Goal: Task Accomplishment & Management: Use online tool/utility

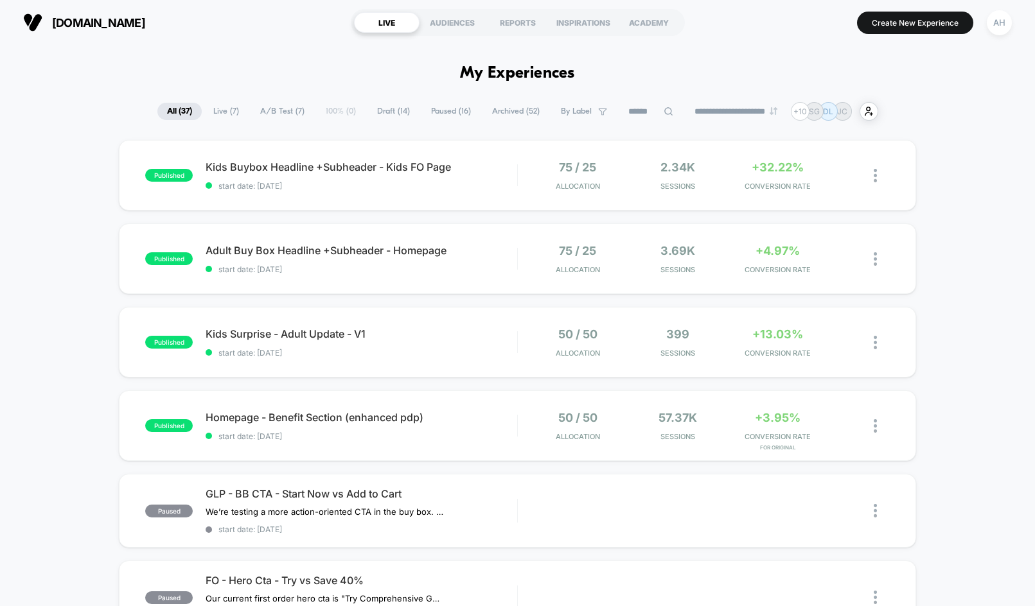
click at [999, 23] on div "AH" at bounding box center [999, 22] width 25 height 25
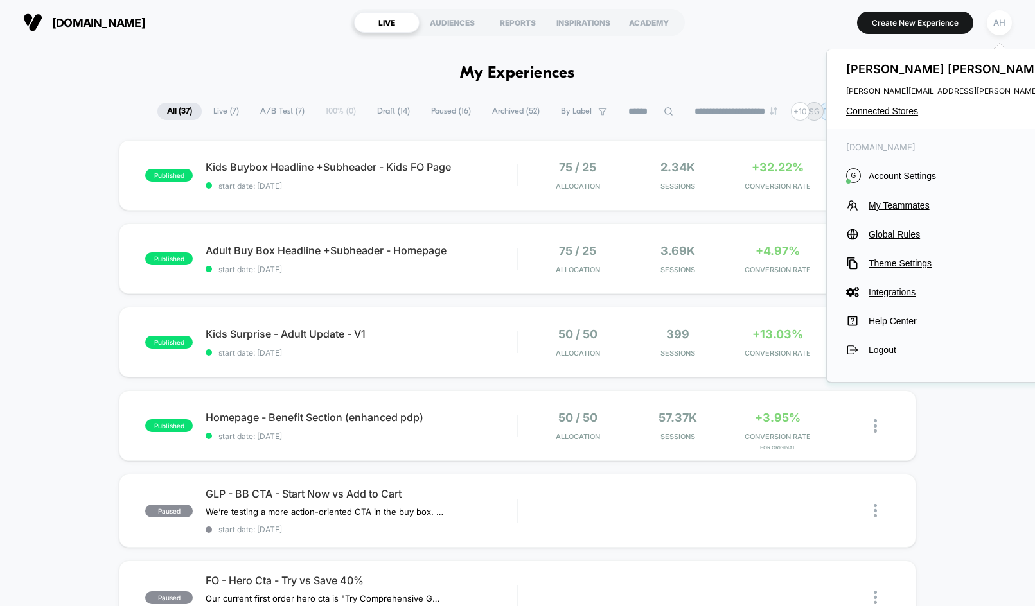
drag, startPoint x: 861, startPoint y: 108, endPoint x: 780, endPoint y: 57, distance: 95.3
click at [781, 57] on body "**********" at bounding box center [517, 303] width 1035 height 606
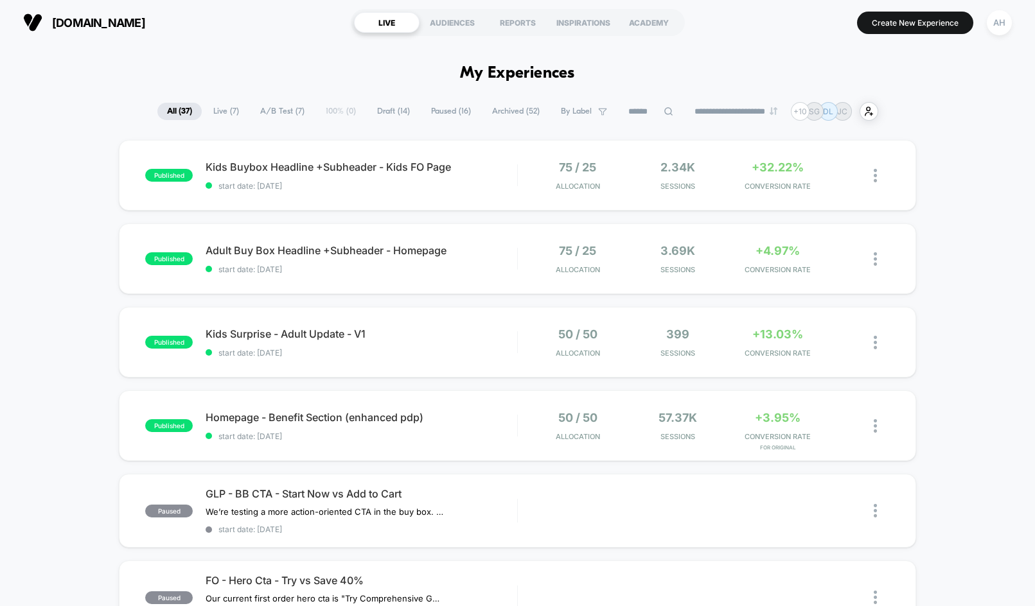
click at [382, 108] on span "Draft ( 14 )" at bounding box center [393, 111] width 52 height 17
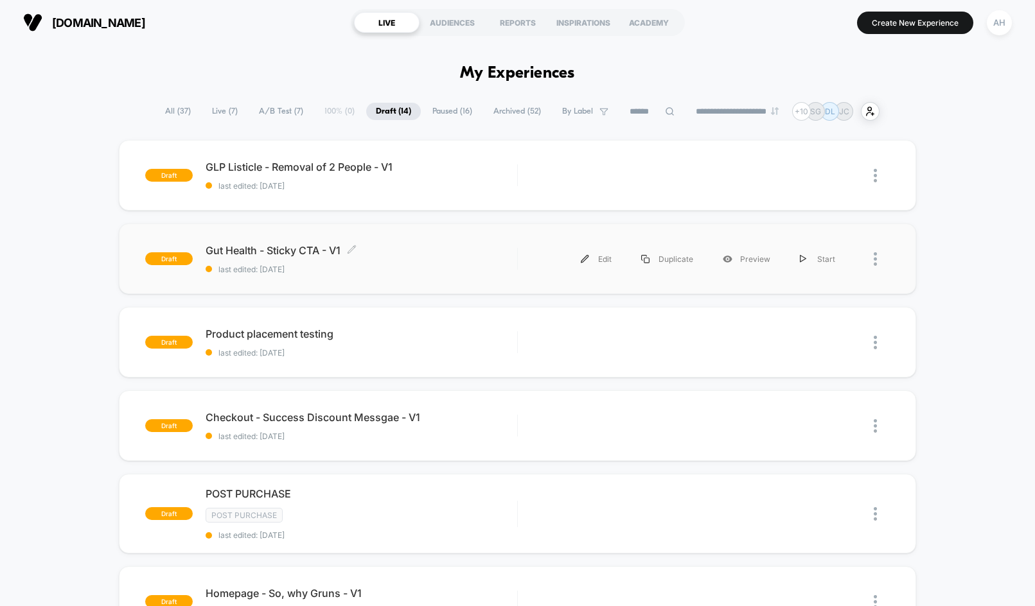
click at [487, 268] on span "last edited: [DATE]" at bounding box center [361, 270] width 311 height 10
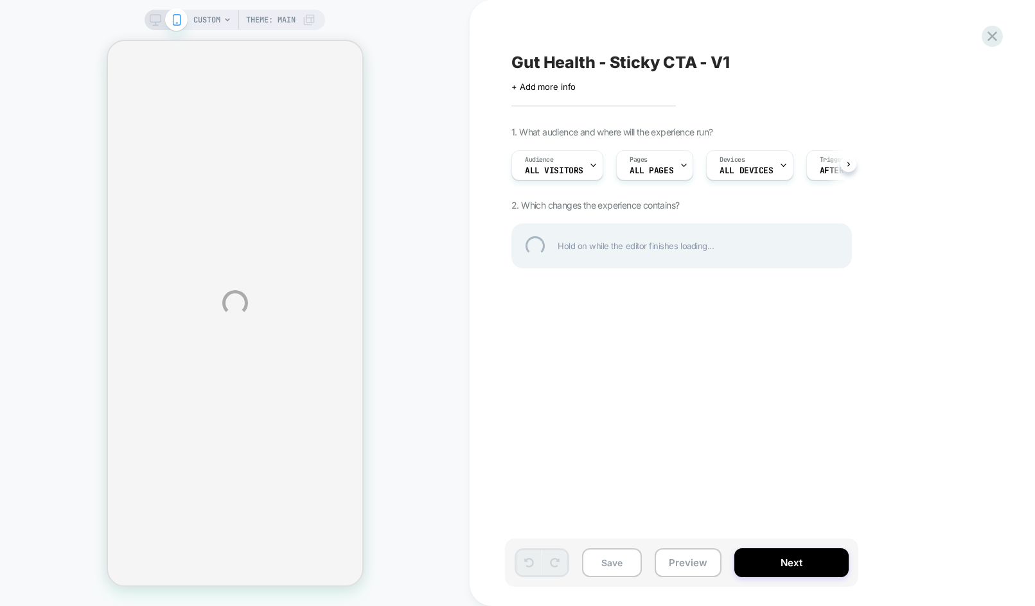
click at [683, 562] on div "CUSTOM Theme: MAIN Gut Health - Sticky CTA - V1 Click to edit experience detail…" at bounding box center [517, 303] width 1035 height 606
click at [686, 562] on div "CUSTOM Theme: MAIN Gut Health - Sticky CTA - V1 Click to edit experience detail…" at bounding box center [517, 303] width 1035 height 606
click at [686, 527] on div "CUSTOM Theme: MAIN Gut Health - Sticky CTA - V1 Click to edit experience detail…" at bounding box center [517, 303] width 1035 height 606
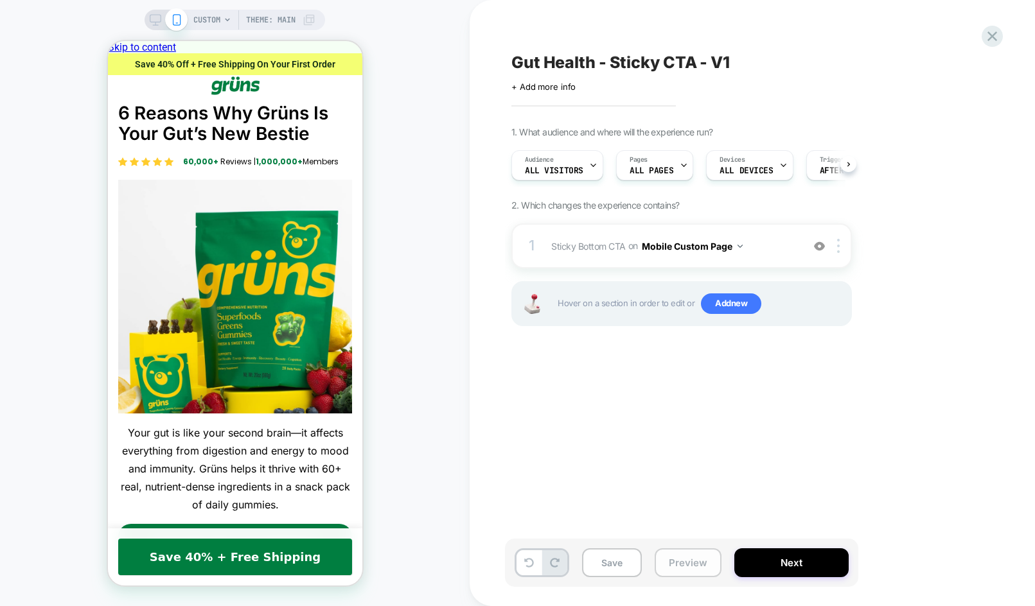
scroll to position [0, 1]
click at [685, 565] on button "Preview" at bounding box center [687, 563] width 67 height 29
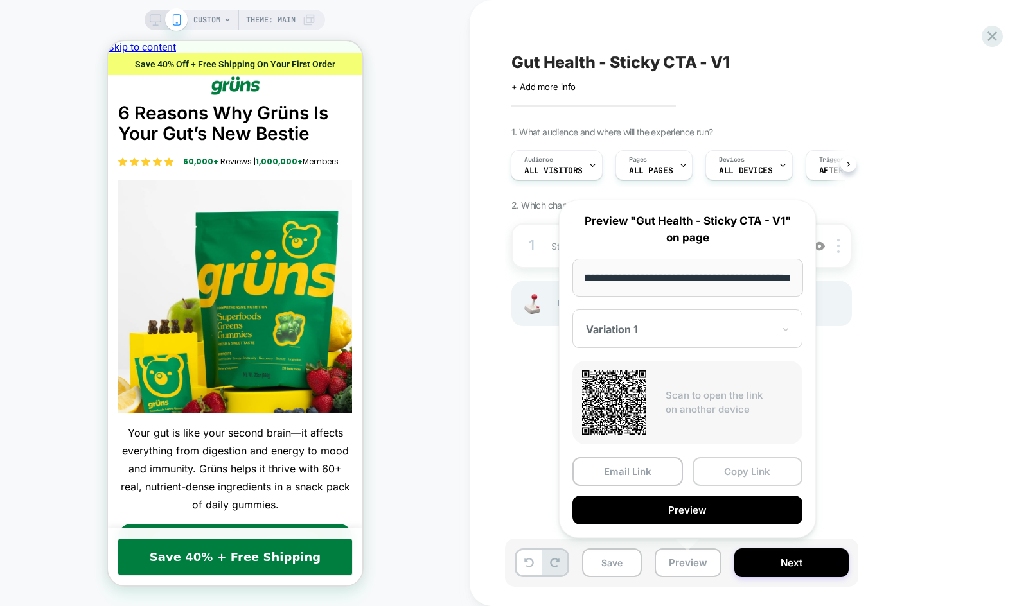
scroll to position [0, 0]
click at [733, 481] on button "Copy Link" at bounding box center [747, 471] width 110 height 29
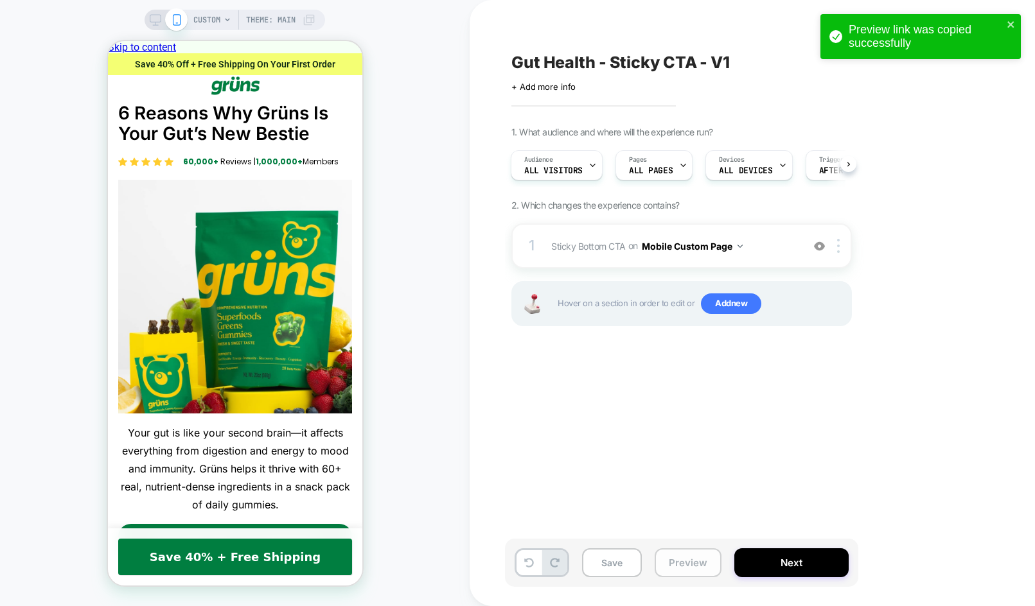
click at [688, 563] on button "Preview" at bounding box center [687, 563] width 67 height 29
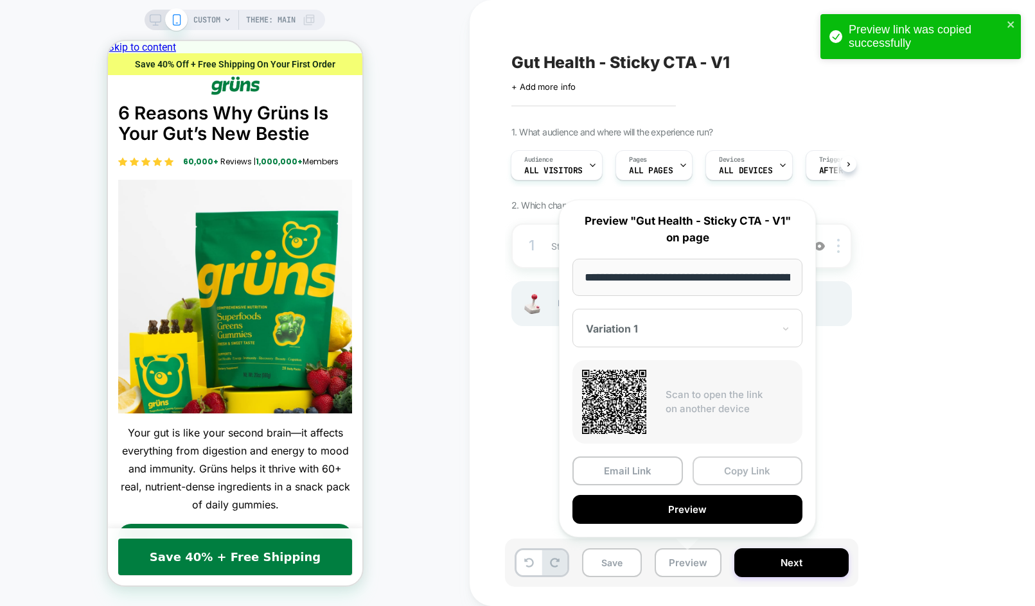
click at [735, 475] on button "Copy Link" at bounding box center [747, 471] width 110 height 29
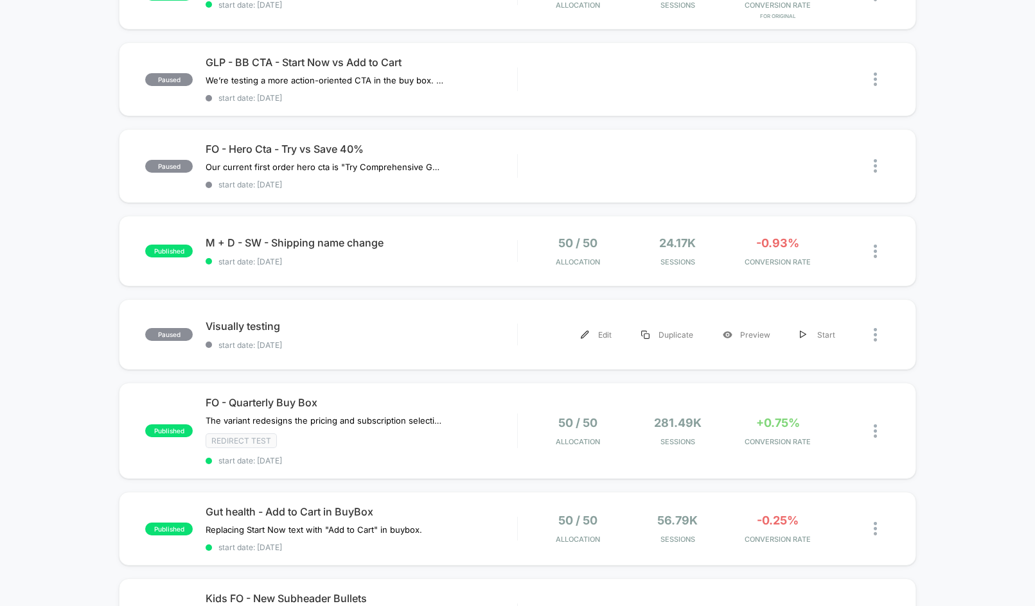
scroll to position [438, 0]
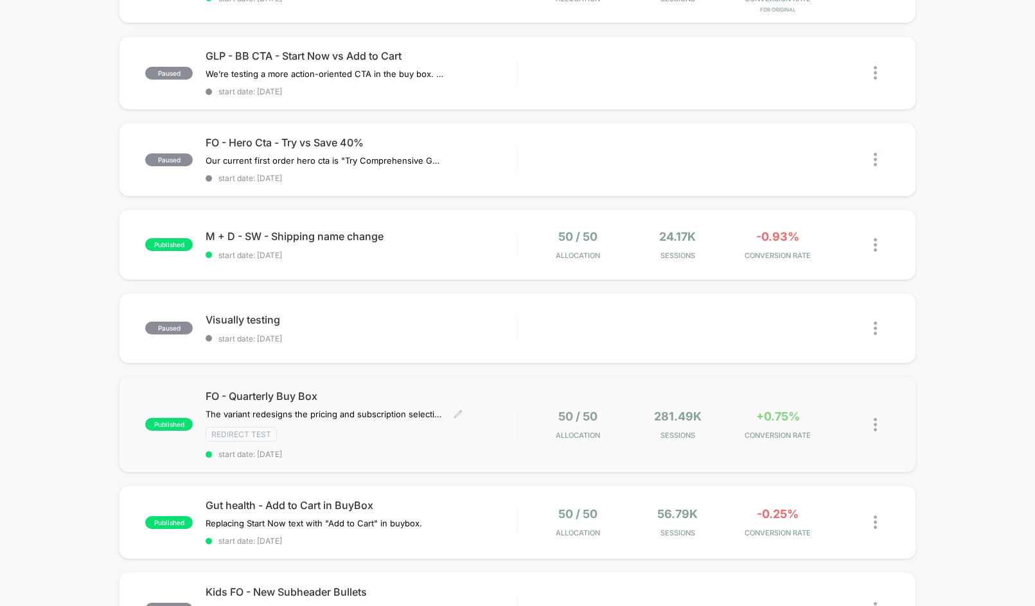
click at [477, 443] on div "FO - Quarterly Buy Box The variant redesigns the pricing and subscription selec…" at bounding box center [361, 424] width 311 height 69
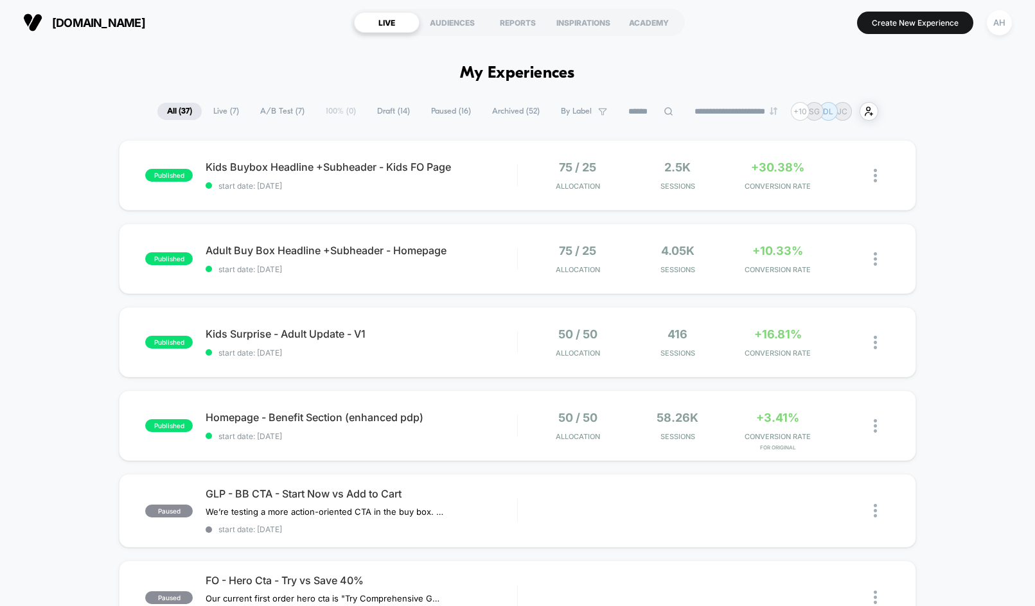
click at [380, 114] on span "Draft ( 14 )" at bounding box center [393, 111] width 52 height 17
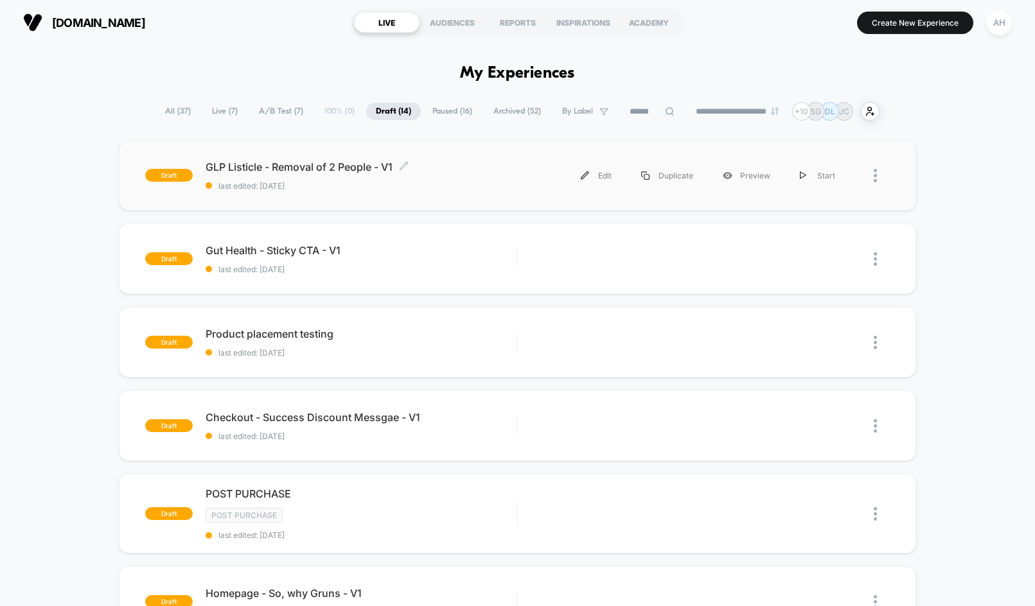
click at [490, 189] on span "last edited: [DATE]" at bounding box center [361, 186] width 311 height 10
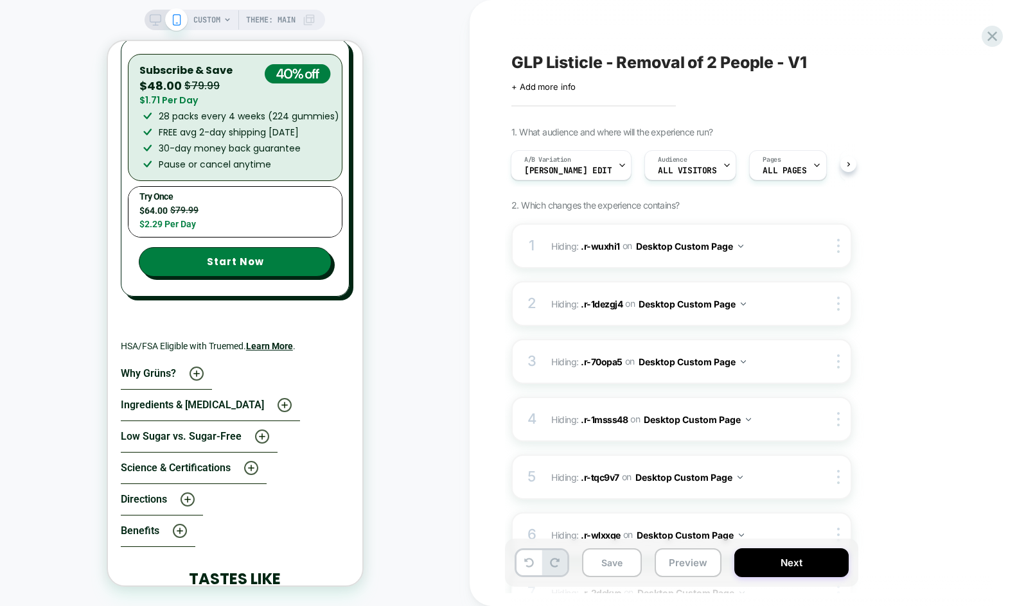
scroll to position [4924, 0]
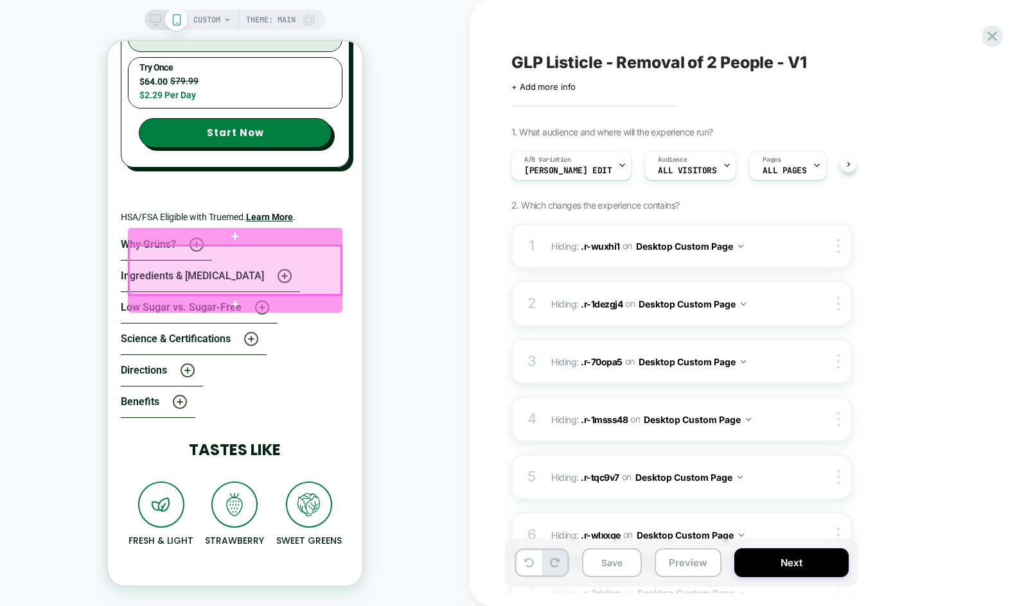
click at [320, 256] on div at bounding box center [233, 270] width 211 height 49
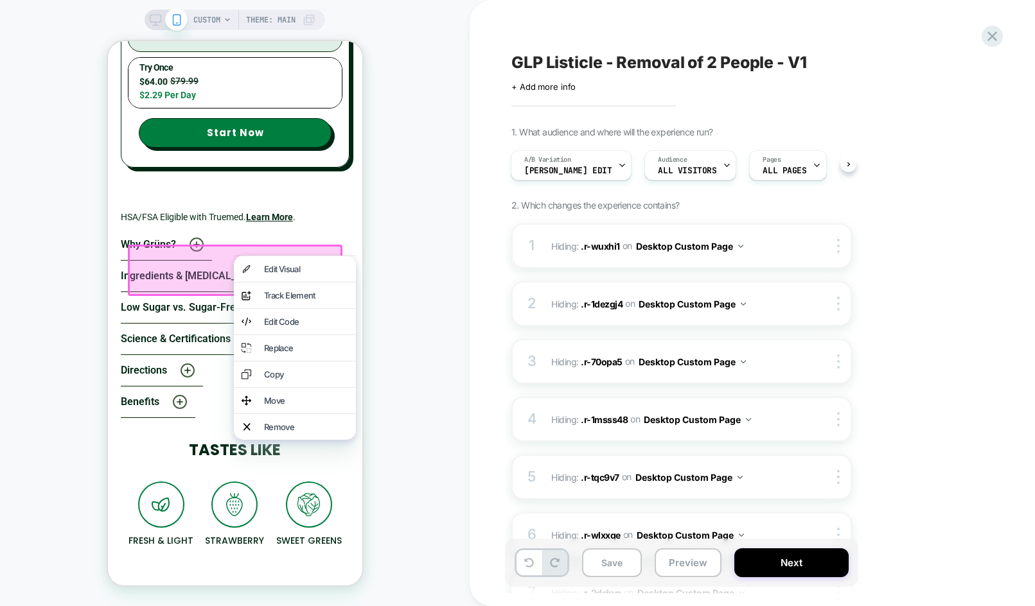
click at [403, 197] on div "CUSTOM Theme: MAIN" at bounding box center [235, 303] width 470 height 581
click at [422, 136] on div "CUSTOM Theme: MAIN" at bounding box center [235, 303] width 470 height 581
click at [434, 519] on div "CUSTOM Theme: MAIN" at bounding box center [235, 303] width 470 height 581
click at [375, 547] on div "CUSTOM Theme: MAIN" at bounding box center [235, 303] width 470 height 581
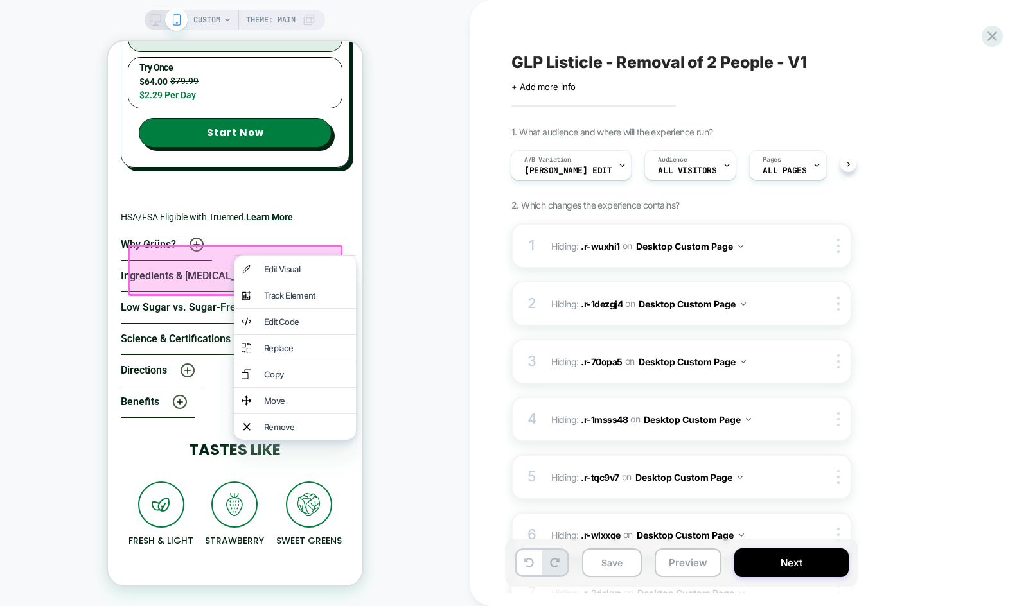
click at [363, 547] on div "CUSTOM Theme: MAIN" at bounding box center [235, 303] width 470 height 581
click at [349, 547] on div "4.8 stars from 60,000 reviews | 1,000,000+ members 4.8 stars from 60,000 review…" at bounding box center [234, 238] width 254 height 1279
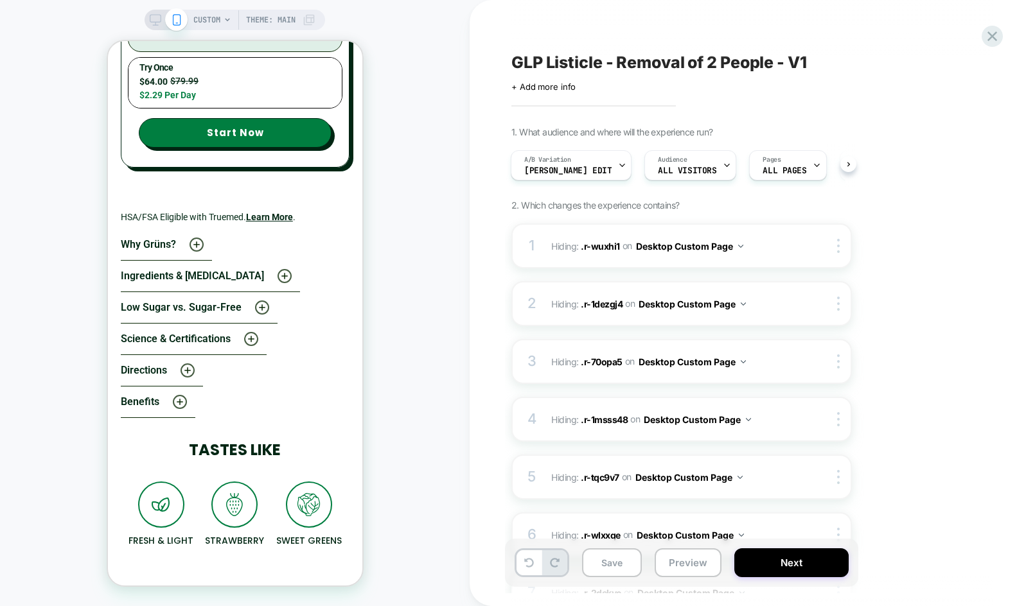
click at [405, 337] on div "CUSTOM Theme: MAIN" at bounding box center [235, 303] width 470 height 581
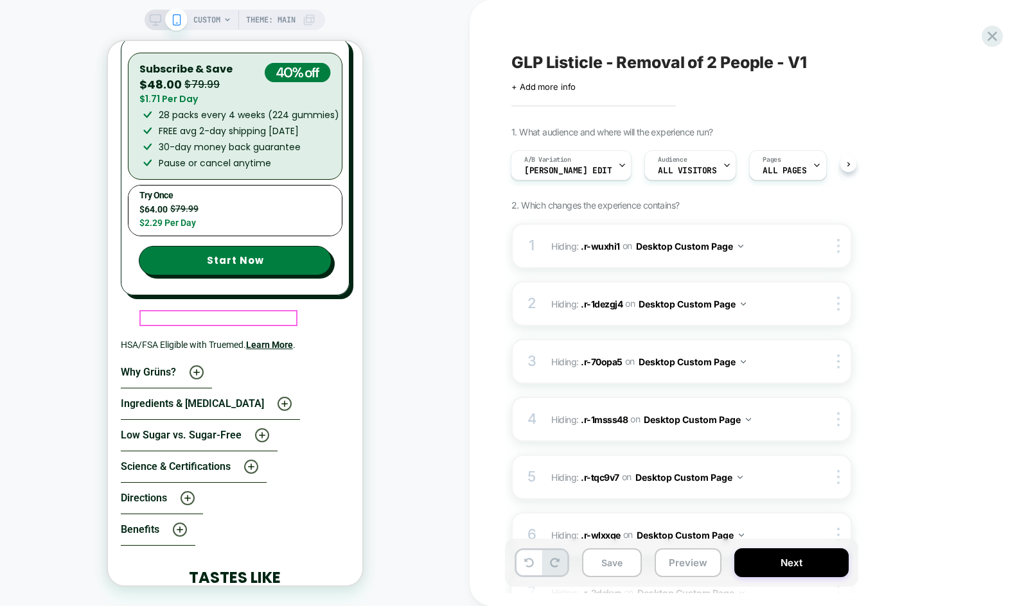
scroll to position [4782, 0]
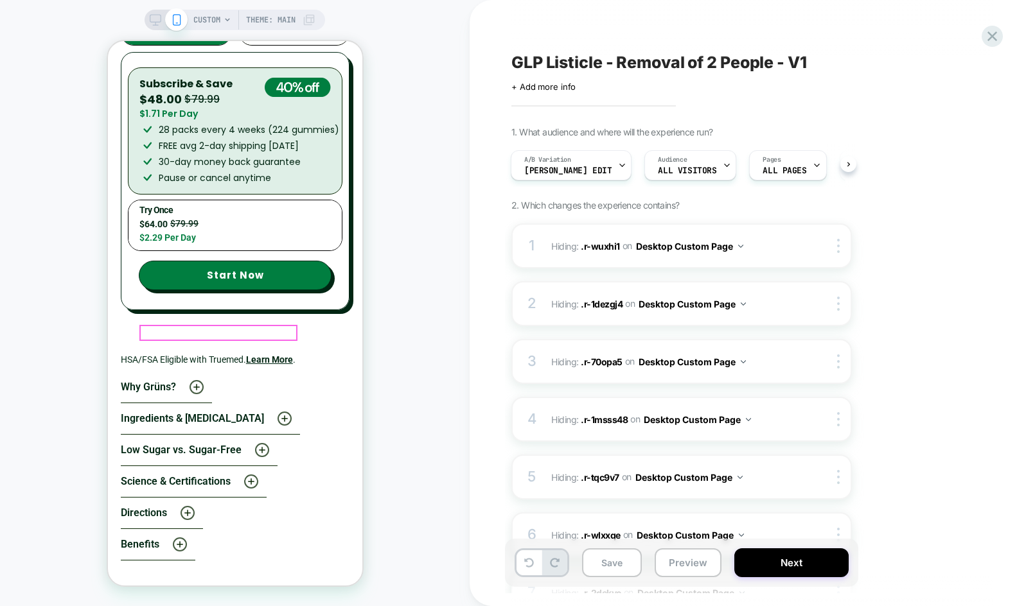
click at [269, 36] on strong "Grünny [PERSON_NAME] Apple" at bounding box center [293, 30] width 157 height 11
click at [986, 37] on icon at bounding box center [991, 36] width 17 height 17
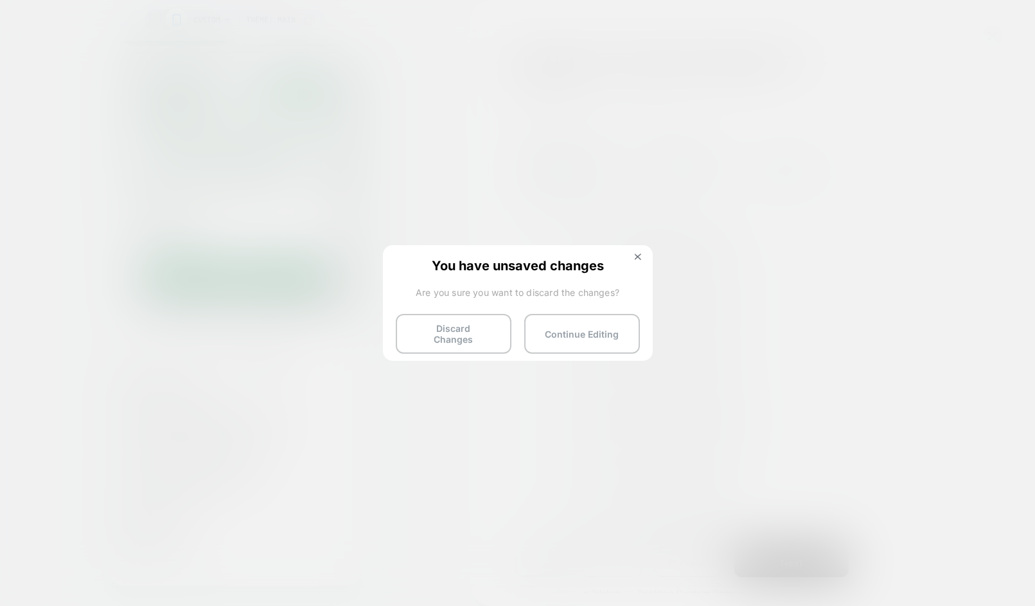
click at [437, 347] on div "You have unsaved changes Are you sure you want to discard the changes? Discard …" at bounding box center [518, 302] width 270 height 114
click at [441, 334] on button "Discard Changes" at bounding box center [454, 334] width 116 height 40
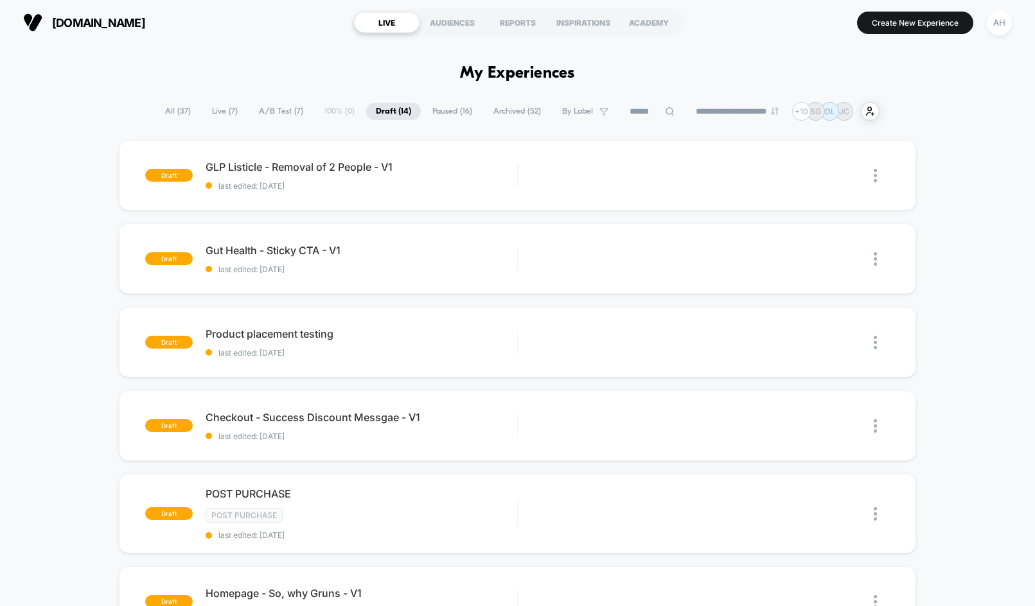
click at [162, 112] on span "All ( 37 )" at bounding box center [177, 111] width 45 height 17
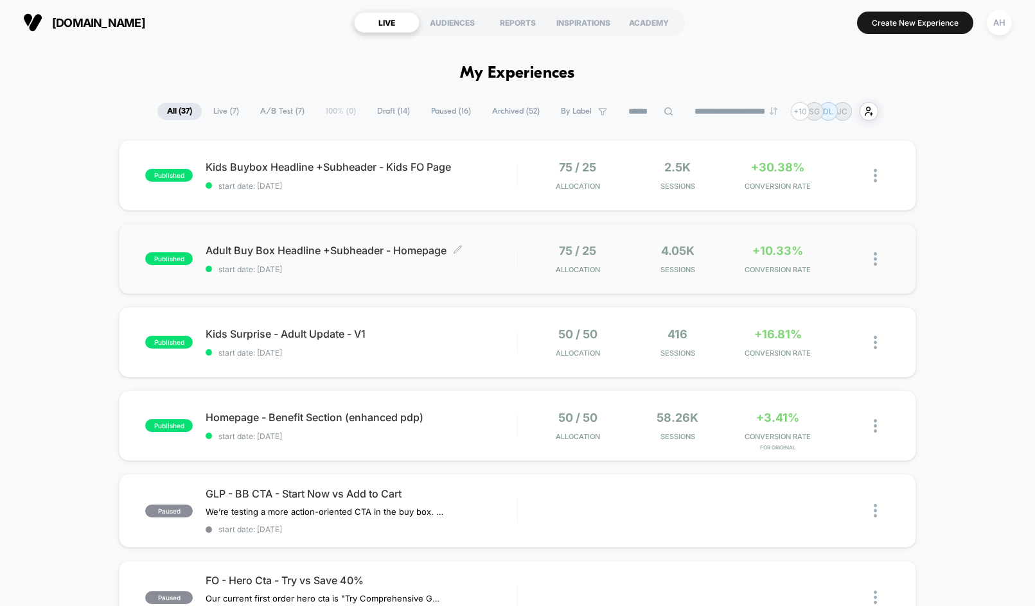
click at [477, 261] on div "Adult Buy Box Headline +Subheader - Homepage Click to edit experience details C…" at bounding box center [361, 259] width 311 height 30
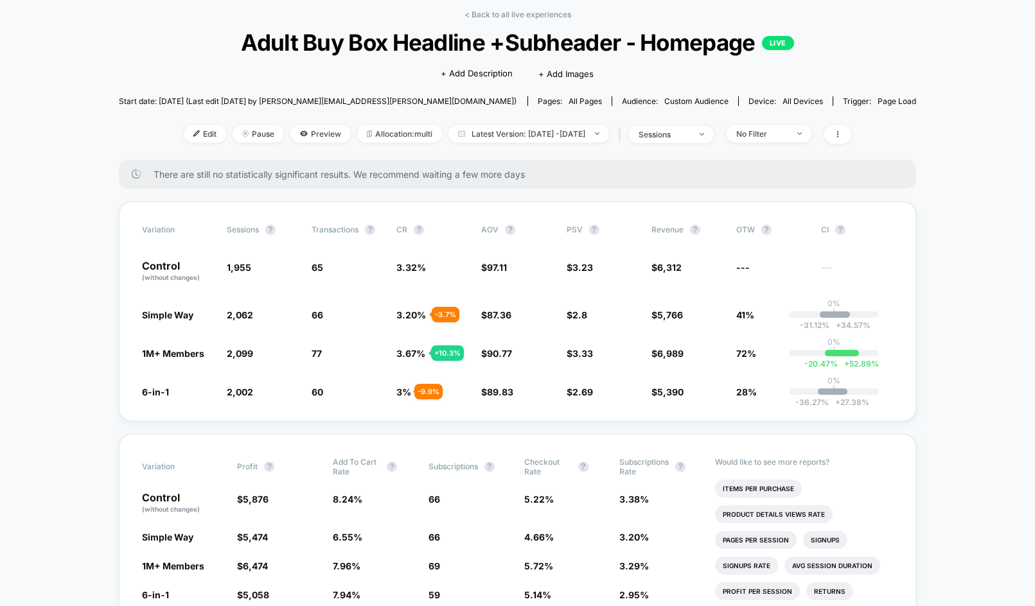
scroll to position [57, 0]
click at [784, 128] on span "No Filter" at bounding box center [768, 134] width 85 height 17
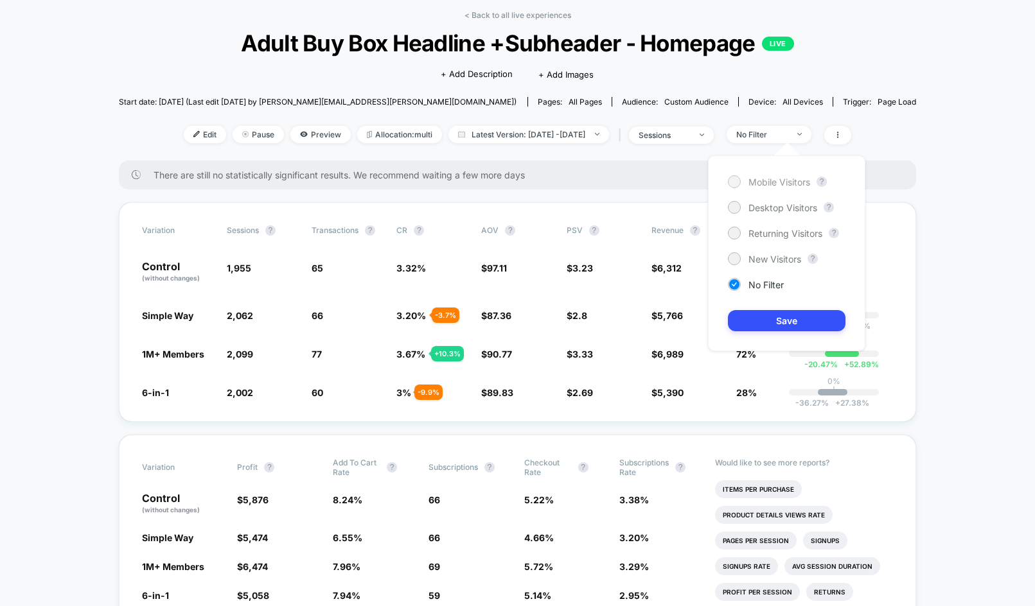
click at [766, 184] on span "Mobile Visitors" at bounding box center [779, 182] width 62 height 11
click at [769, 320] on button "Save" at bounding box center [787, 320] width 118 height 21
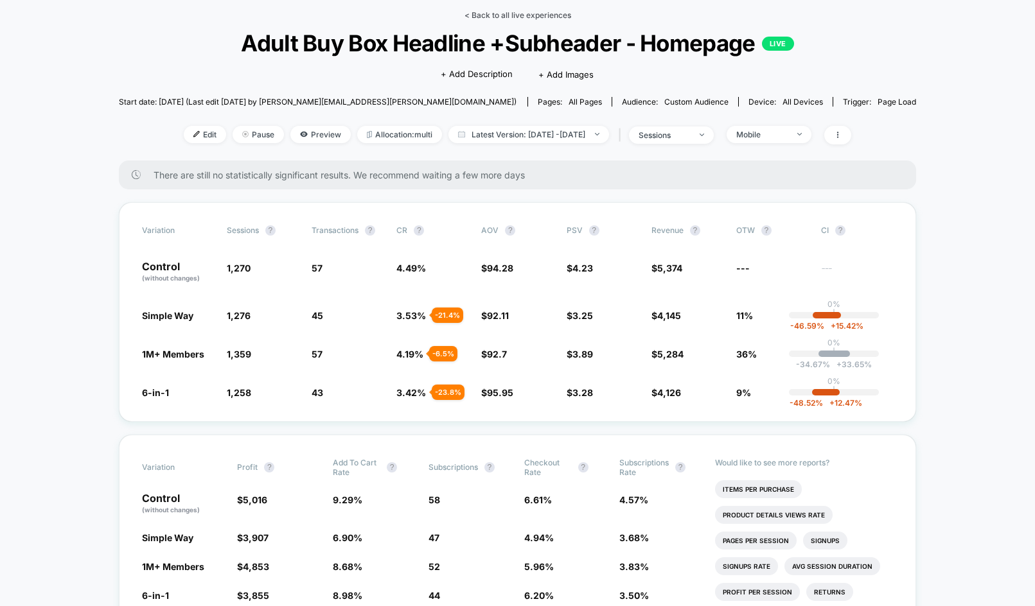
click at [529, 10] on link "< Back to all live experiences" at bounding box center [517, 15] width 107 height 10
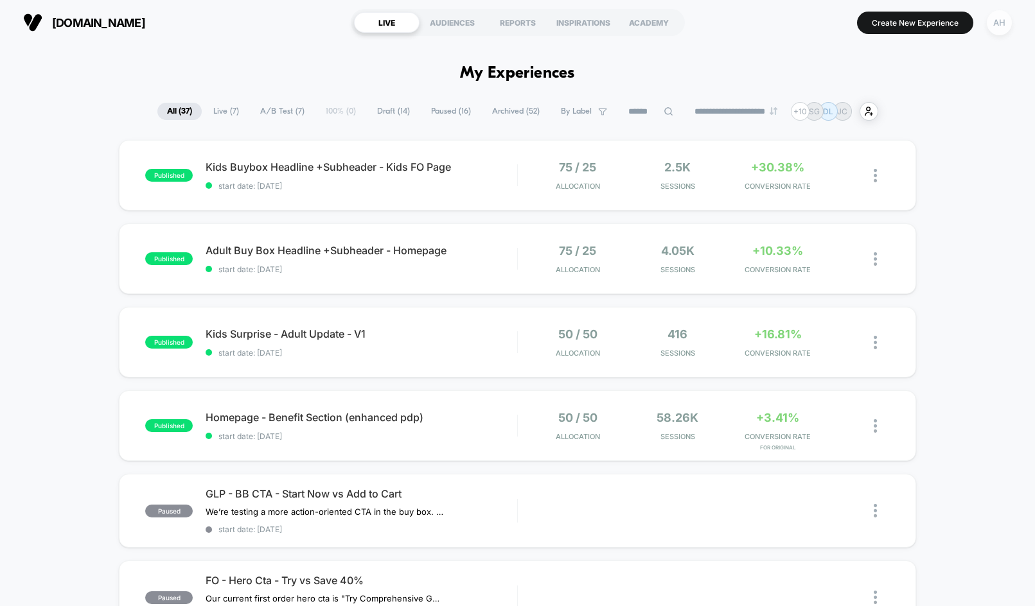
click at [1006, 28] on div "AH" at bounding box center [999, 22] width 25 height 25
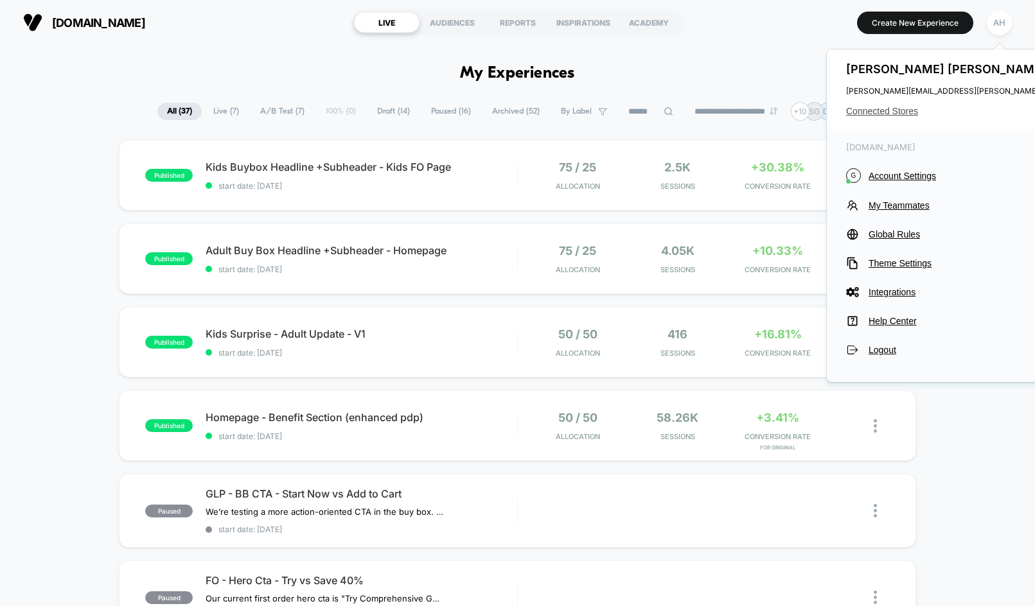
click at [909, 106] on span "Connected Stores" at bounding box center [973, 111] width 255 height 10
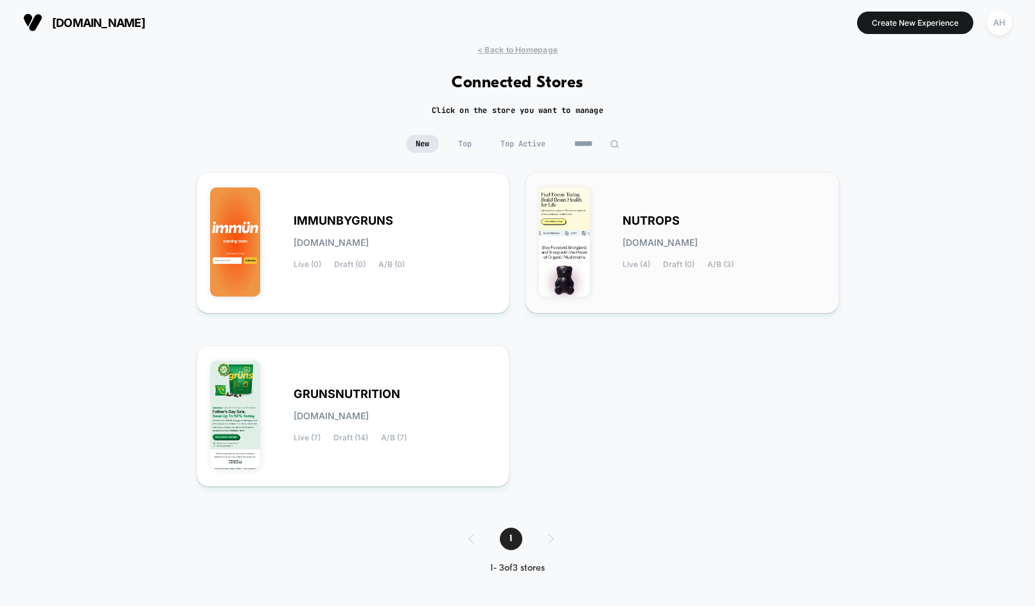
click at [650, 229] on div "NUTROPS nutrops.myshopify.com Live (4) Draft (0) A/B (3)" at bounding box center [723, 242] width 203 height 53
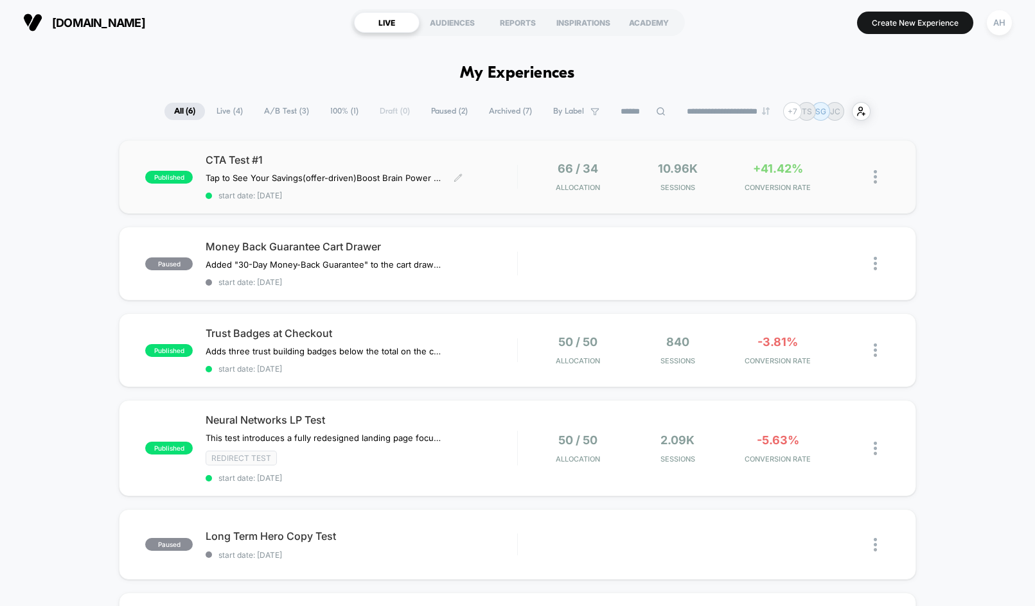
click at [497, 189] on div "CTA Test #1 Tap to See Your Savings (offer-driven) Boost Brain Power Without th…" at bounding box center [361, 177] width 311 height 47
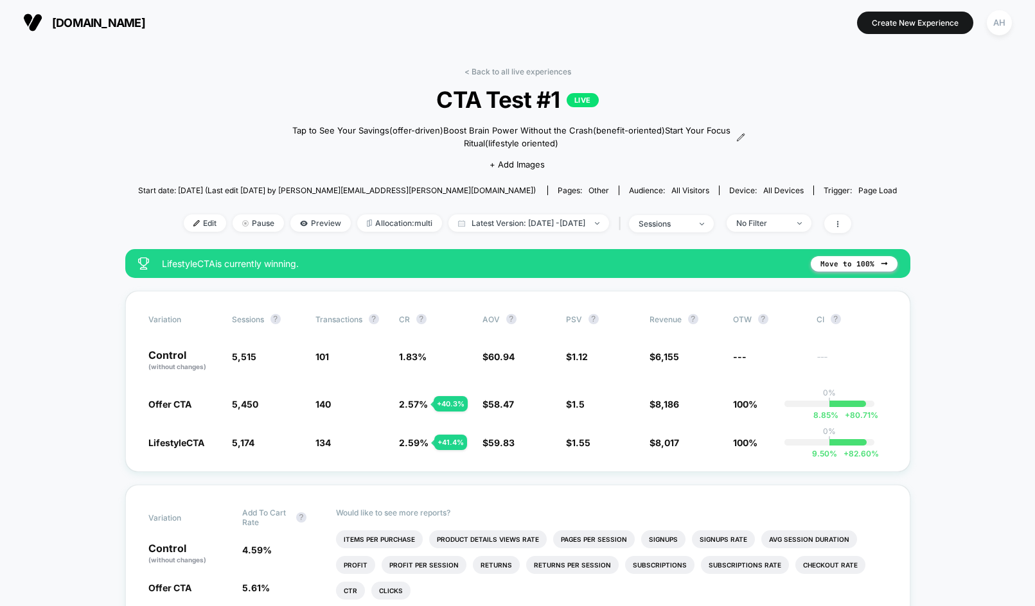
click at [477, 71] on link "< Back to all live experiences" at bounding box center [517, 72] width 107 height 10
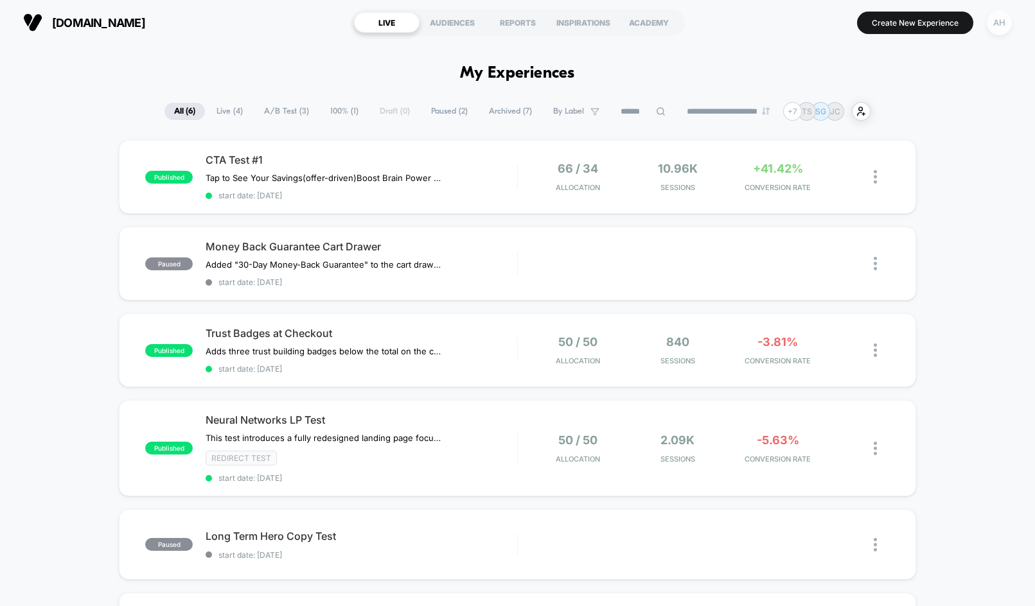
click at [998, 35] on button "AH" at bounding box center [999, 23] width 33 height 26
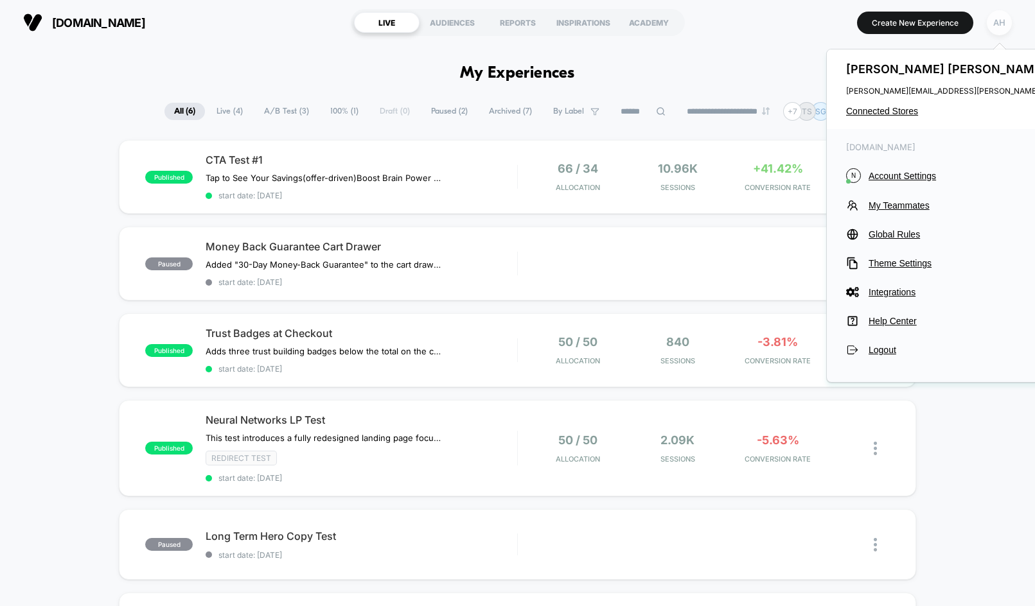
click at [998, 35] on div "AH" at bounding box center [999, 22] width 25 height 25
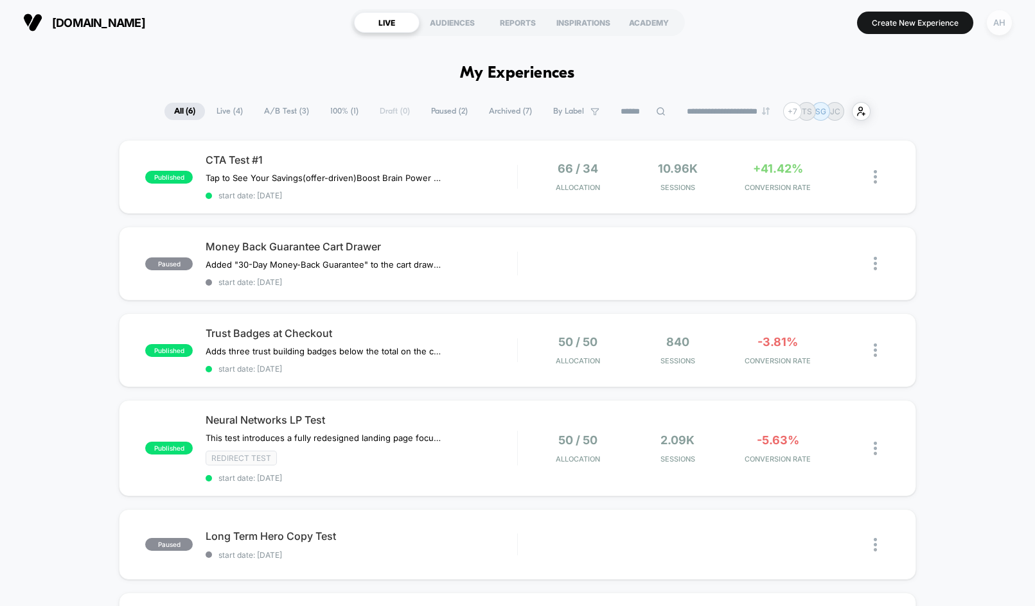
click at [995, 30] on div "AH" at bounding box center [999, 22] width 25 height 25
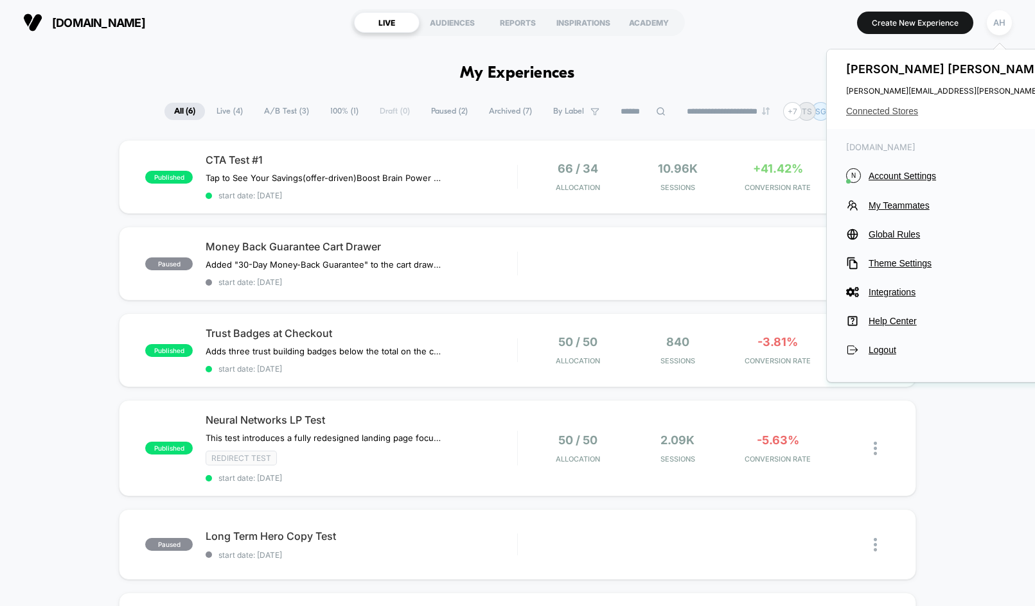
click at [858, 107] on span "Connected Stores" at bounding box center [973, 111] width 255 height 10
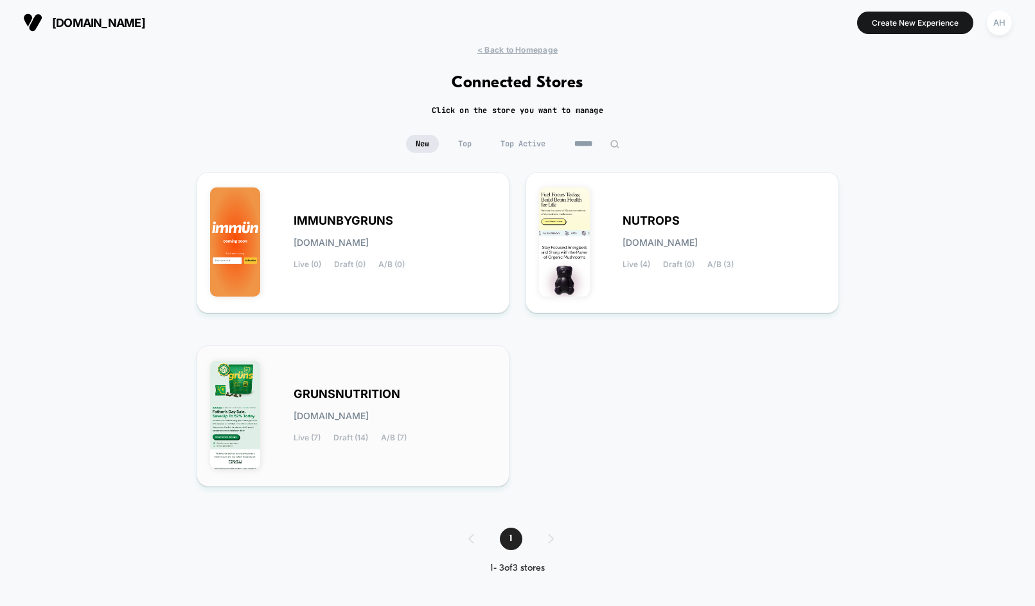
click at [385, 422] on div "GRUNSNUTRITION grunsnutrition.myshopify.com Live (7) Draft (14) A/B (7)" at bounding box center [395, 416] width 203 height 53
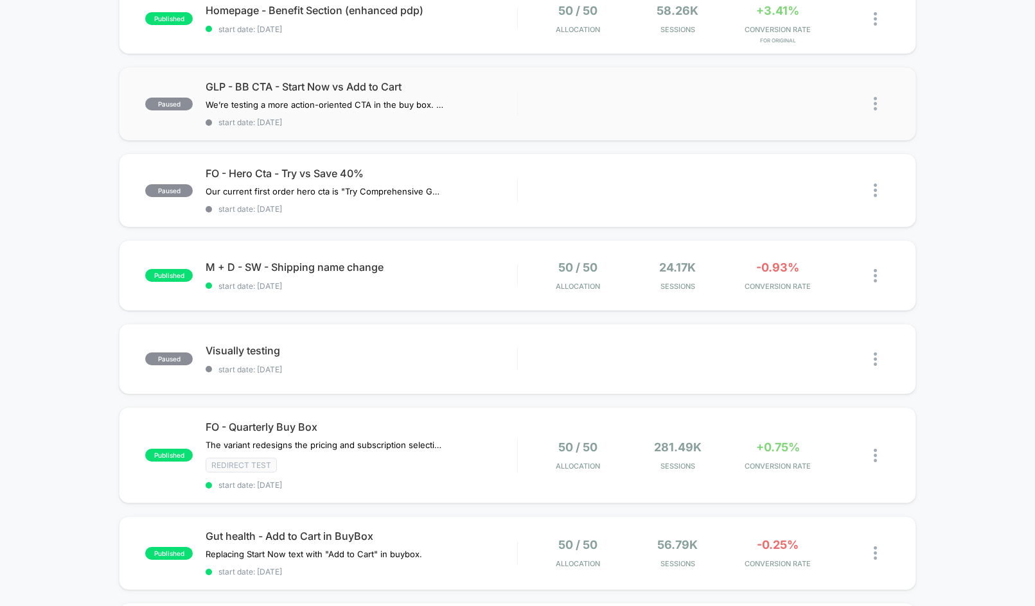
scroll to position [611, 0]
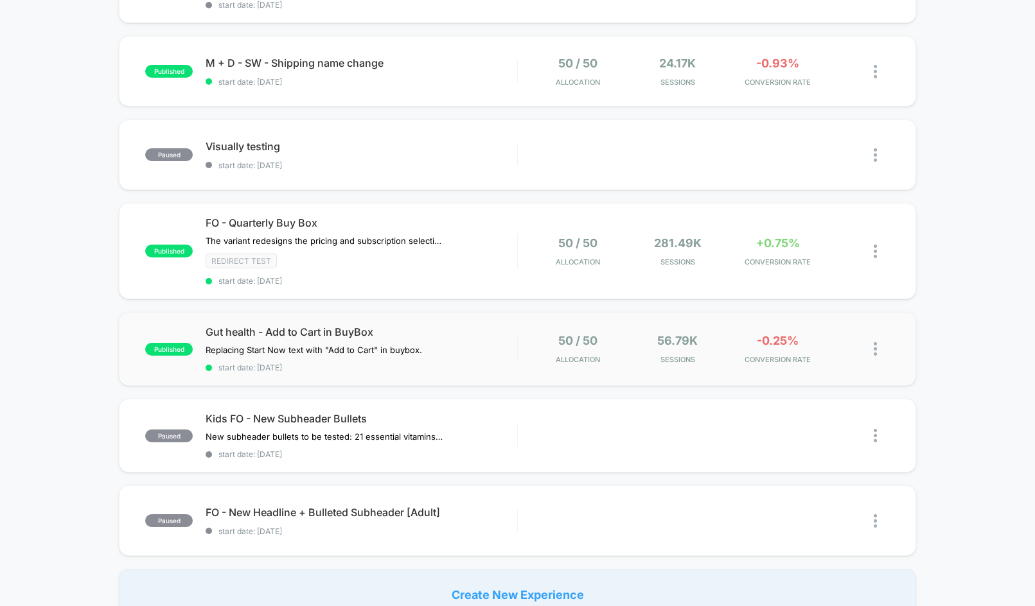
click at [876, 346] on img at bounding box center [874, 348] width 3 height 13
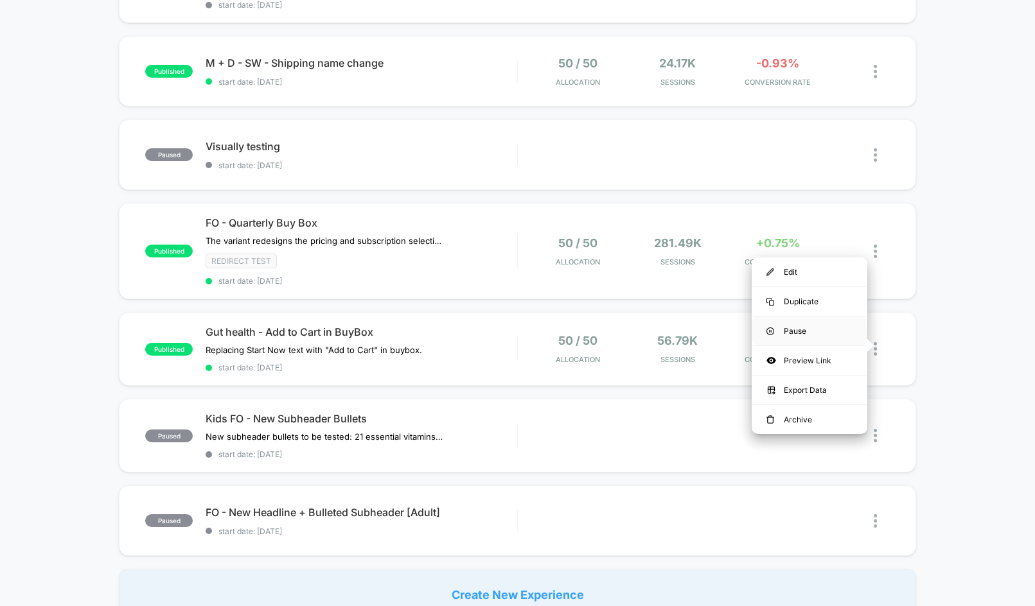
click at [820, 337] on div "Pause" at bounding box center [809, 331] width 116 height 29
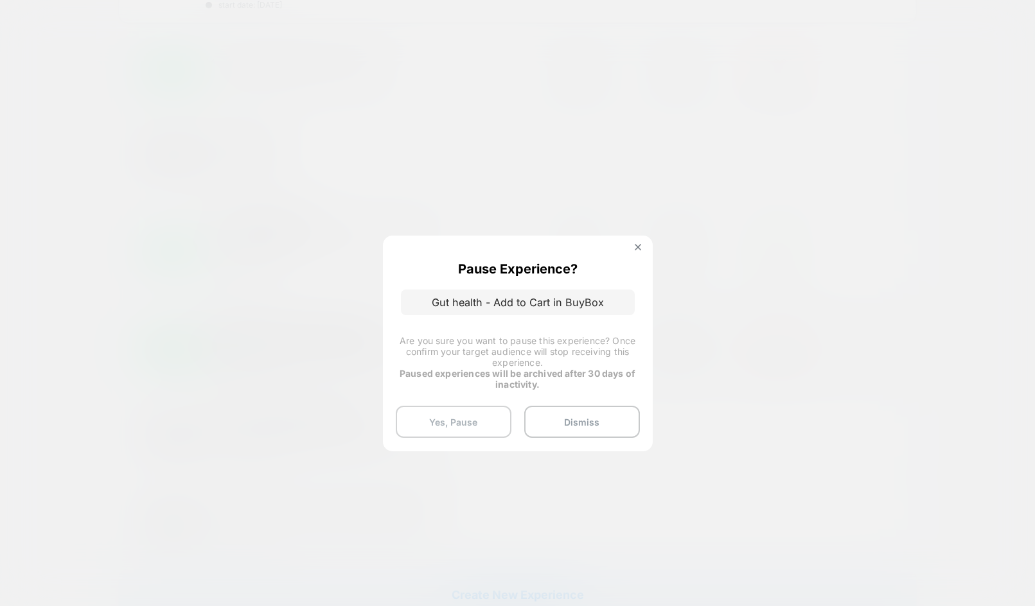
click at [439, 416] on button "Yes, Pause" at bounding box center [454, 422] width 116 height 32
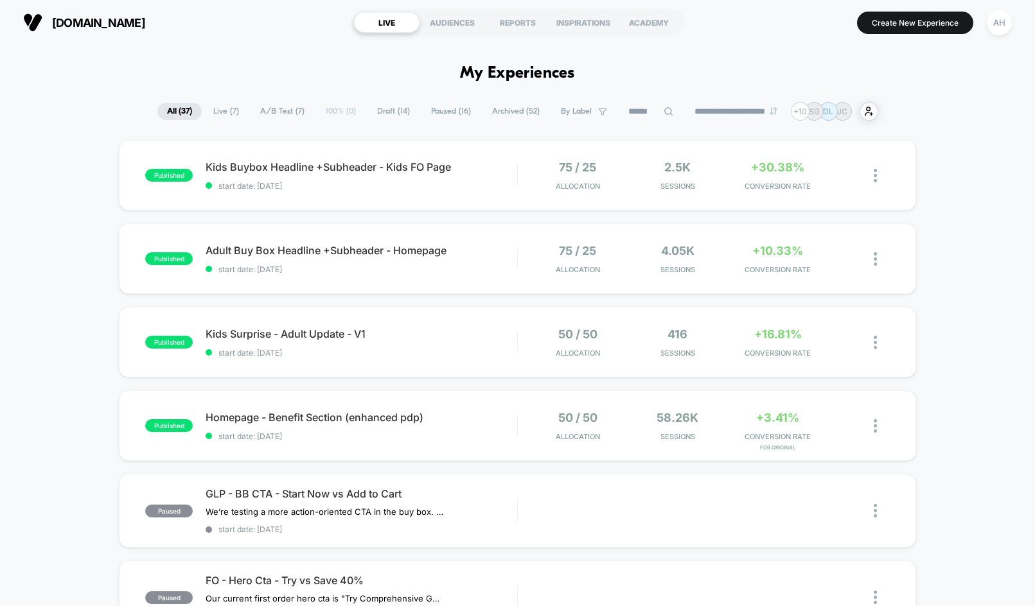
click at [387, 114] on span "Draft ( 14 )" at bounding box center [393, 111] width 52 height 17
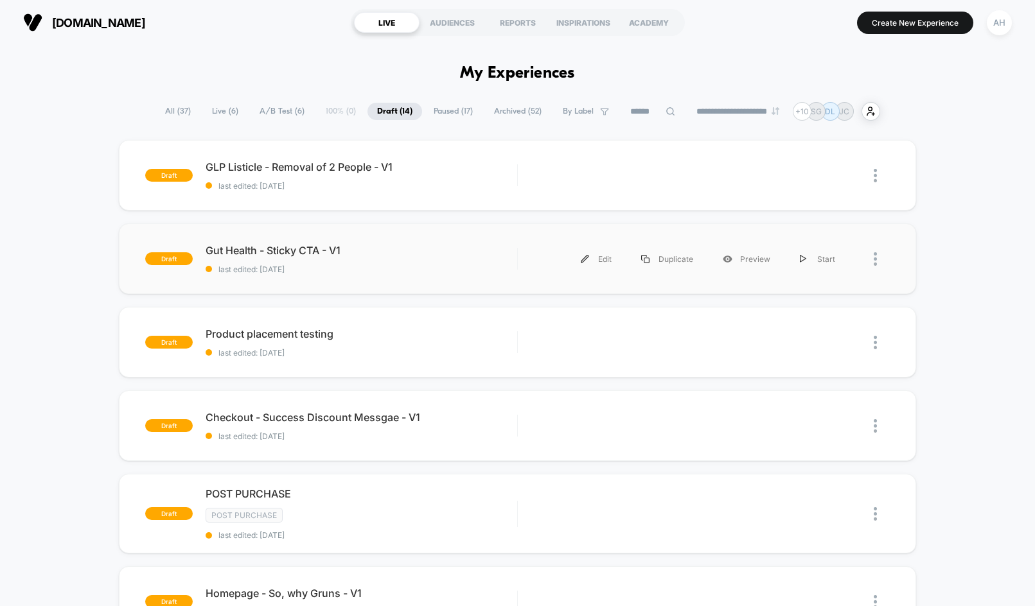
click at [470, 242] on div "draft Gut Health - Sticky CTA - V1 last edited: 10/10/2025 Edit Duplicate Previ…" at bounding box center [517, 259] width 796 height 71
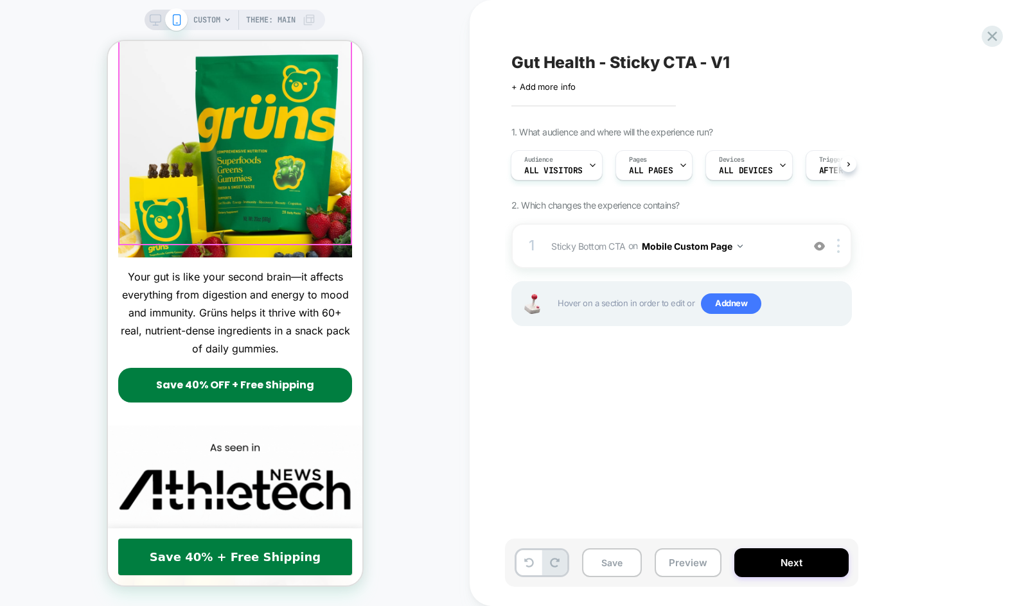
scroll to position [161, 0]
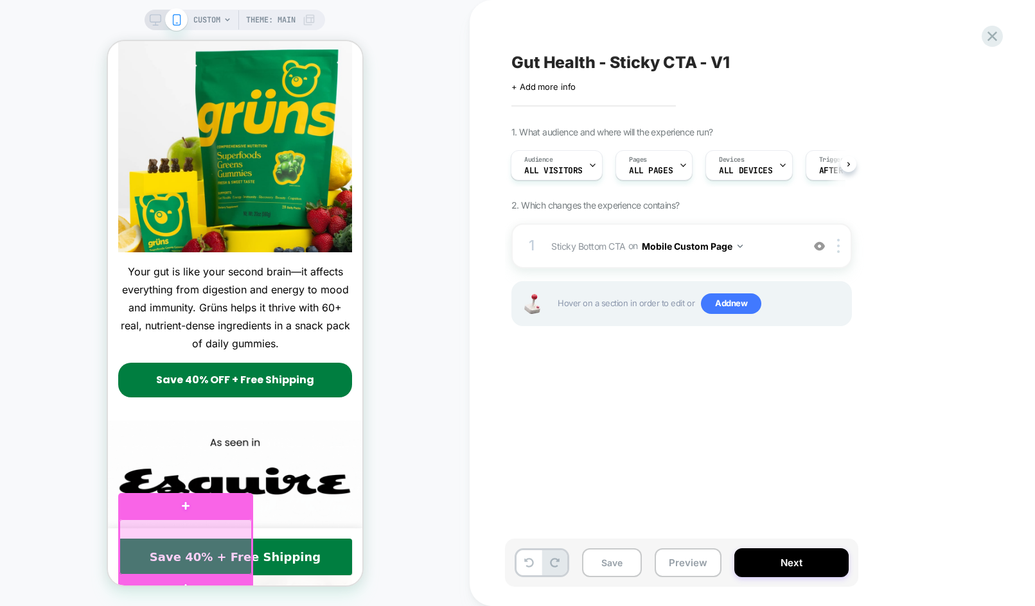
click at [197, 546] on div at bounding box center [185, 547] width 132 height 55
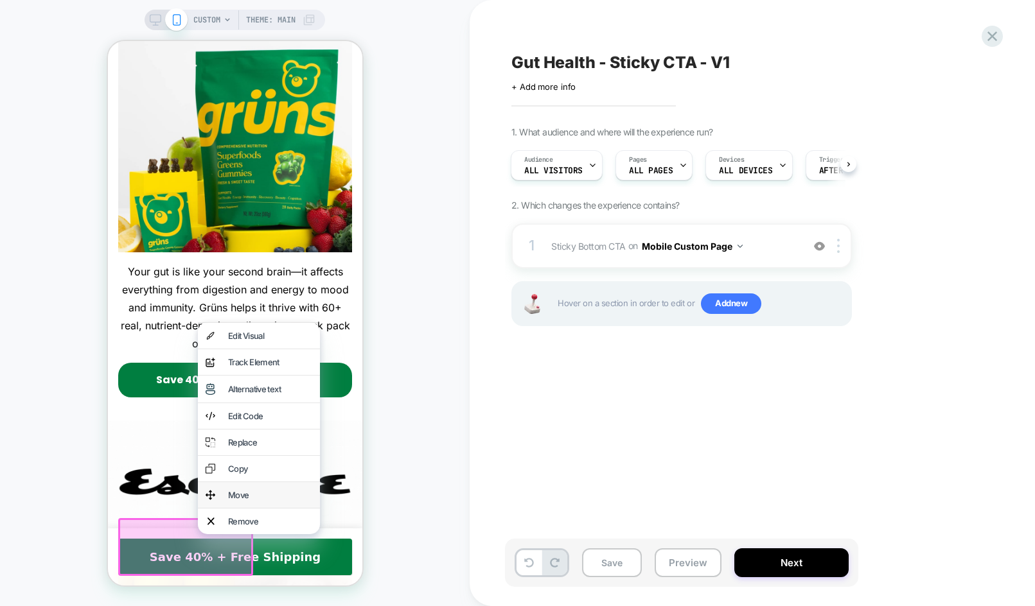
click at [220, 508] on div "Move" at bounding box center [258, 495] width 122 height 26
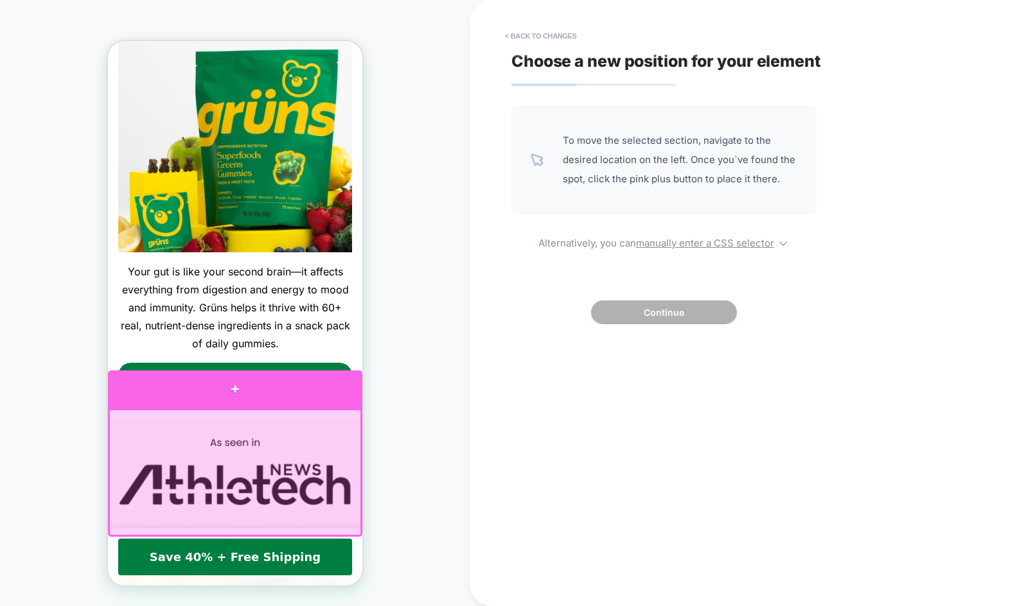
click at [137, 402] on div at bounding box center [234, 390] width 254 height 38
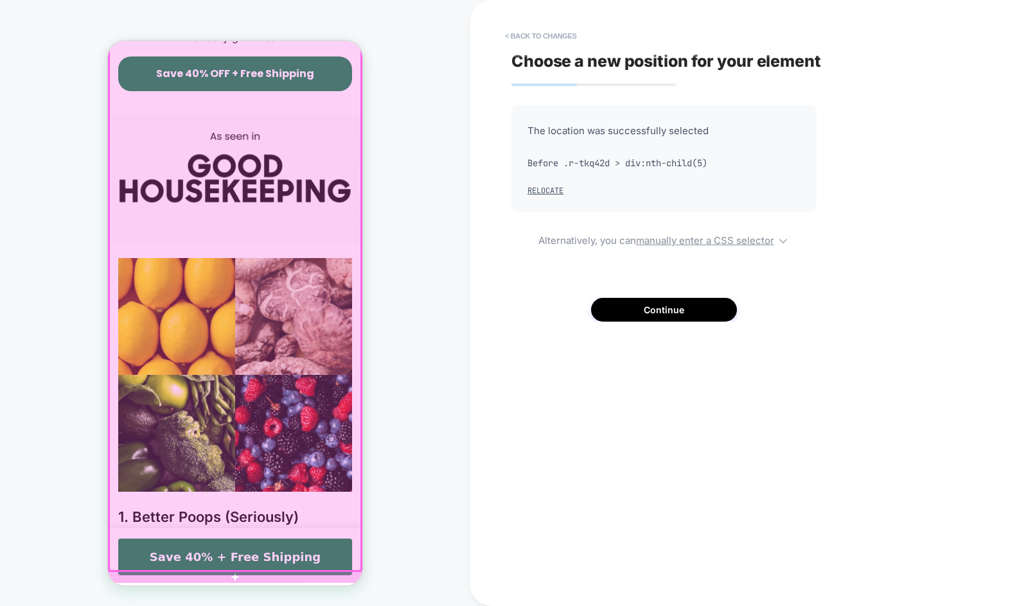
scroll to position [470, 0]
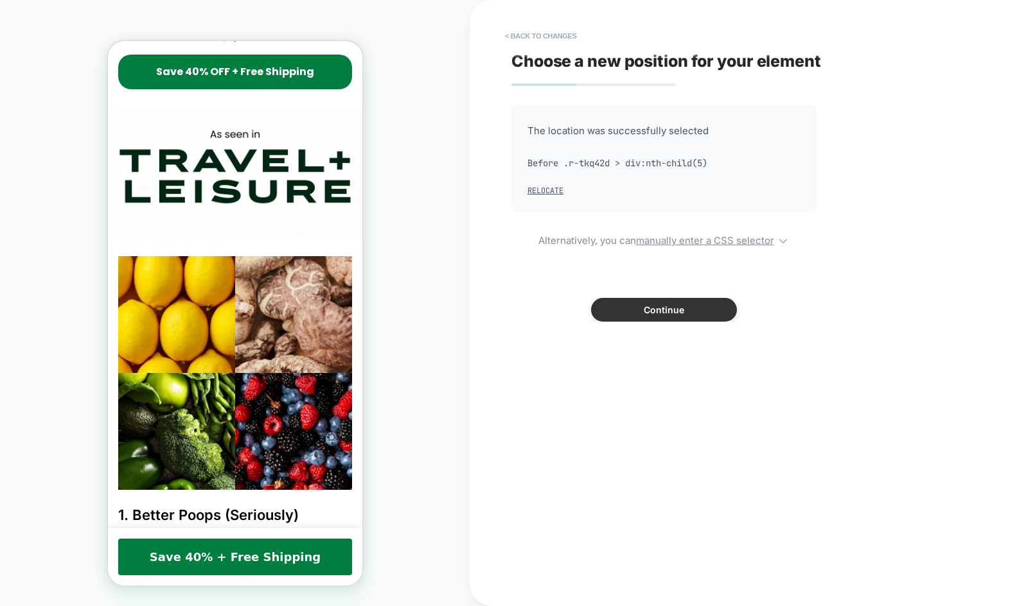
click at [644, 308] on button "Continue" at bounding box center [664, 310] width 146 height 24
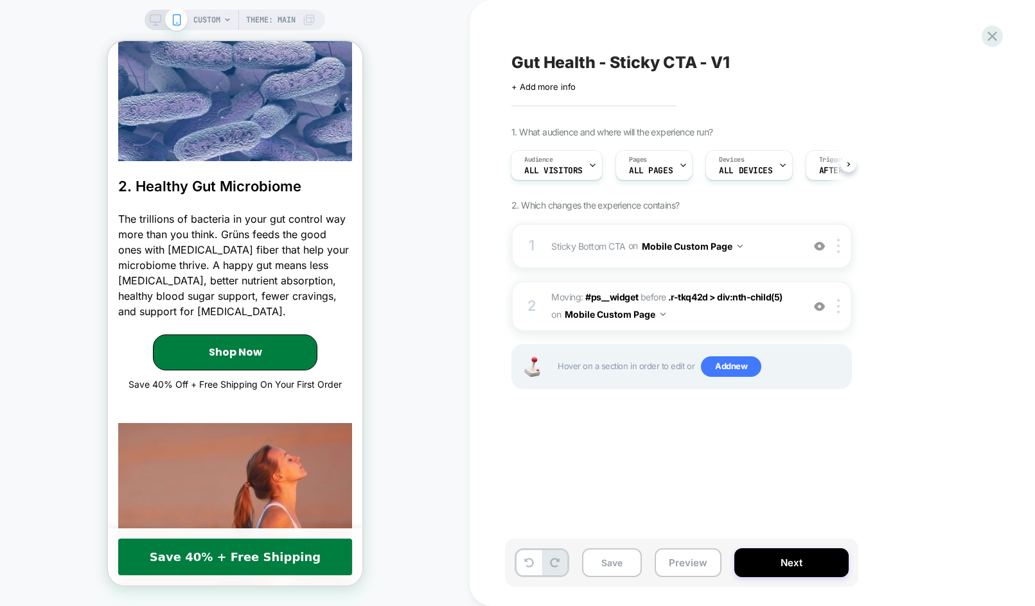
scroll to position [0, 0]
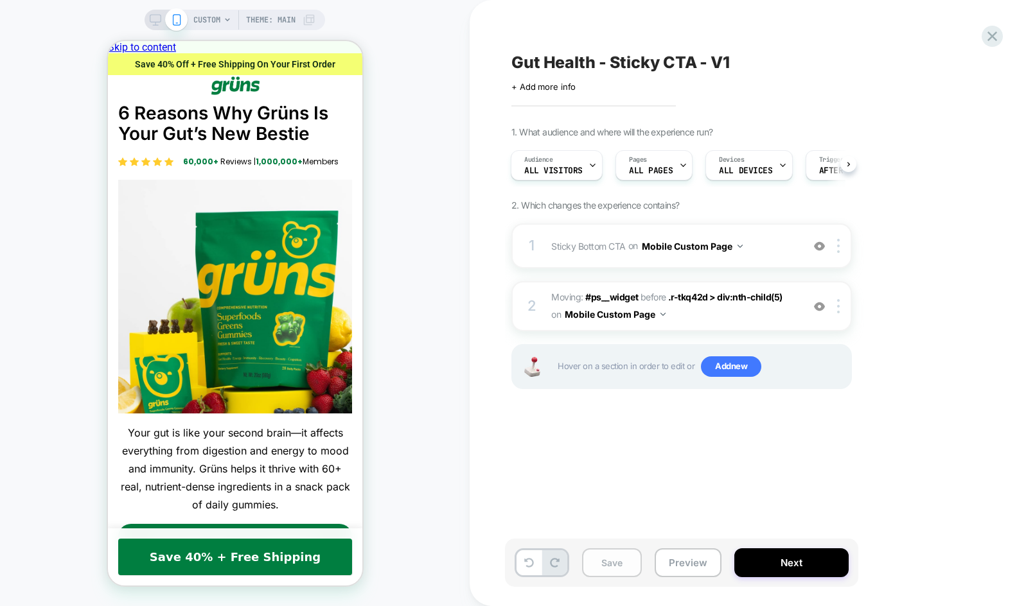
click at [597, 563] on button "Save" at bounding box center [612, 563] width 60 height 29
click at [644, 510] on div "Gut Health - Sticky CTA - V1 Click to edit experience details + Add more info 1…" at bounding box center [746, 303] width 482 height 581
click at [835, 303] on div at bounding box center [840, 306] width 21 height 14
click at [809, 404] on div "Delete" at bounding box center [839, 408] width 114 height 35
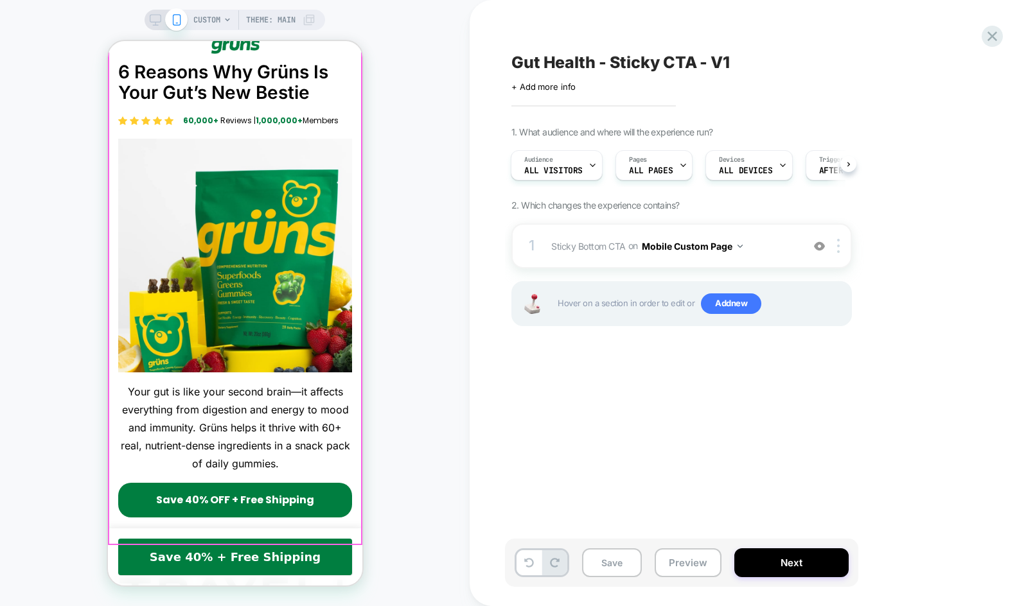
scroll to position [32, 0]
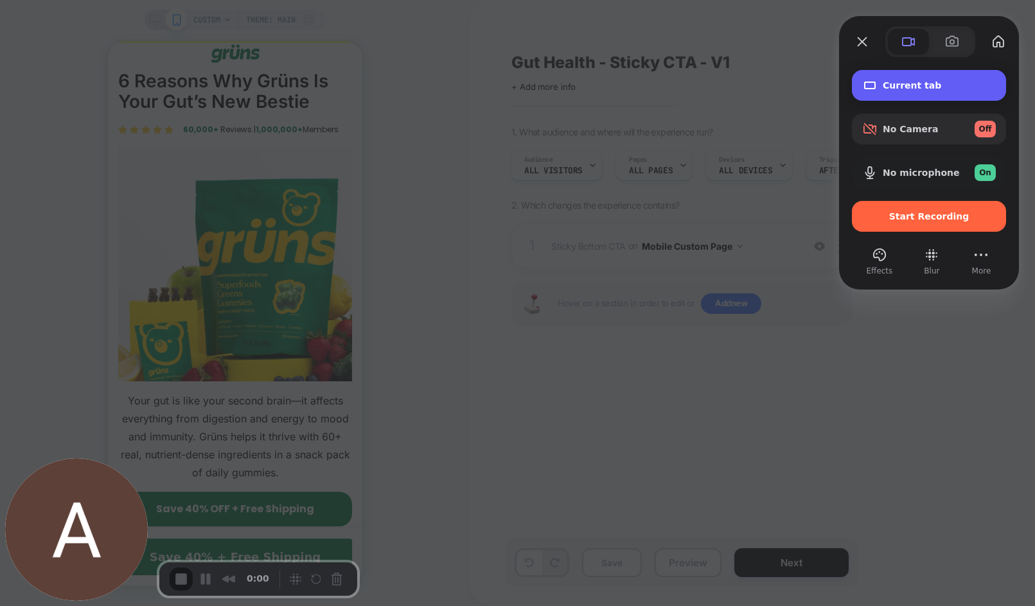
click at [918, 81] on span "Current tab" at bounding box center [938, 85] width 113 height 10
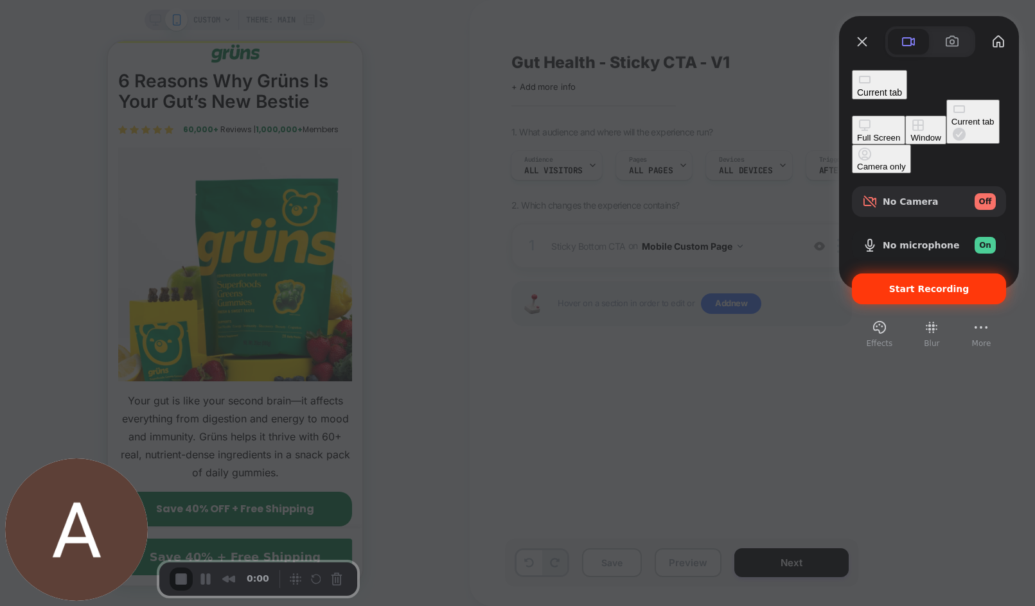
click at [909, 284] on span "Start Recording" at bounding box center [929, 289] width 80 height 10
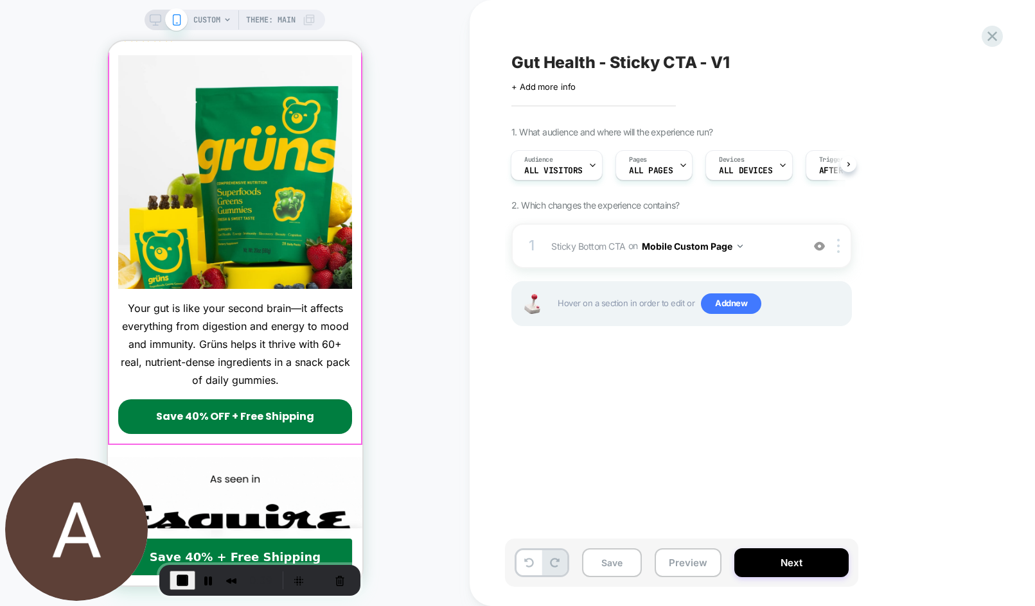
scroll to position [127, 0]
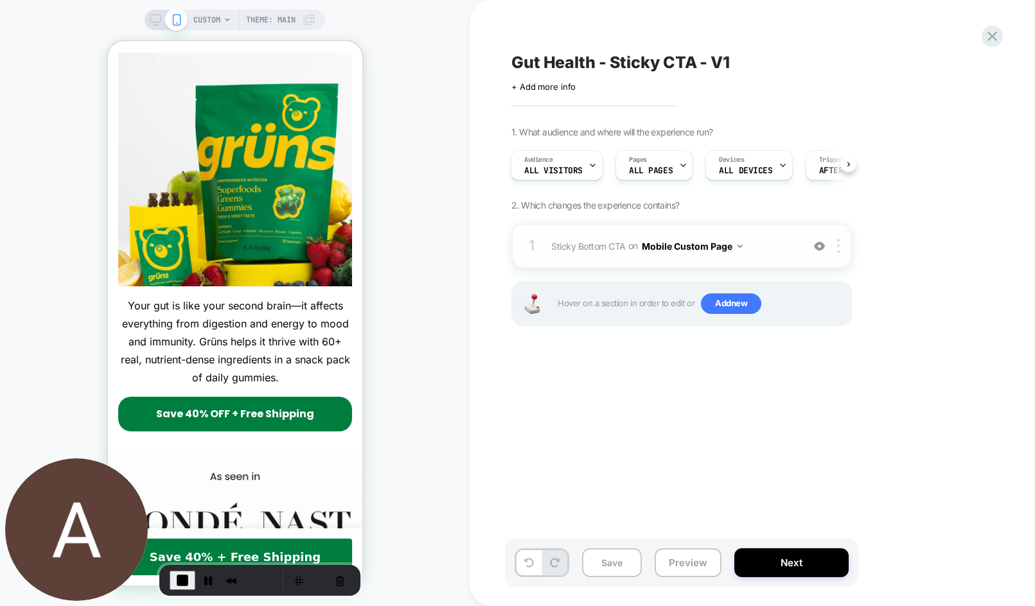
click at [766, 243] on span "Sticky Bottom CTA Adding AI Generated Block AFTER .r-tkq42d > div:nth-child(3) …" at bounding box center [673, 246] width 245 height 19
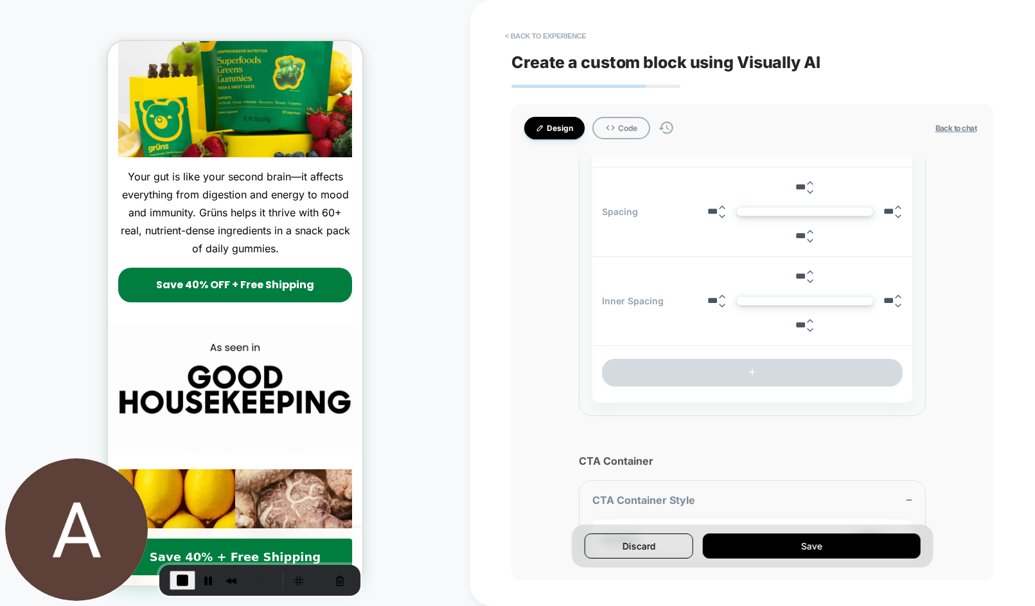
scroll to position [1436, 0]
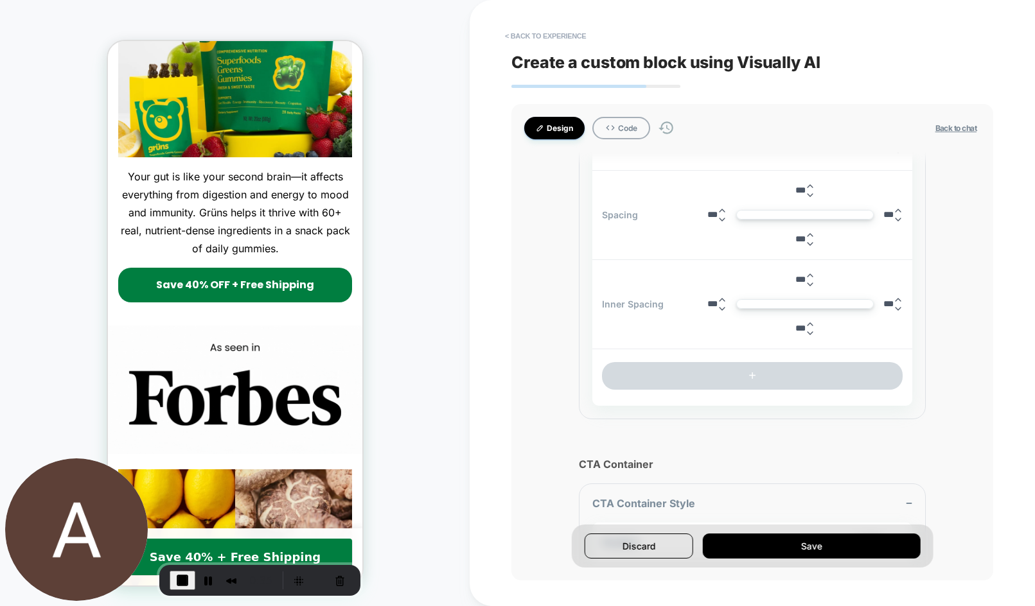
click at [949, 129] on button "Back to chat" at bounding box center [955, 128] width 49 height 11
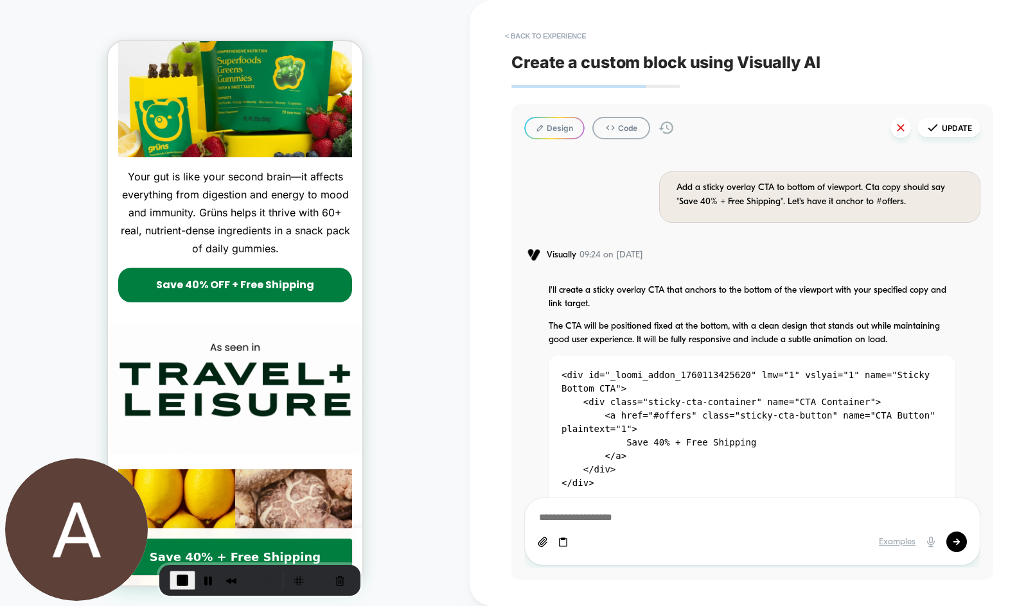
click at [899, 130] on icon at bounding box center [901, 128] width 8 height 8
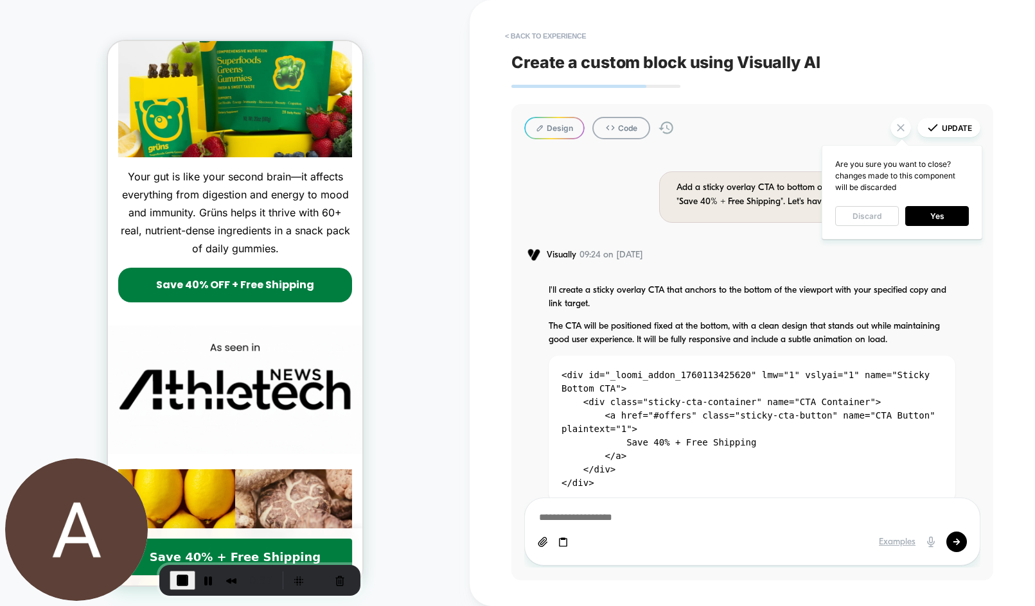
click at [879, 217] on button "Discard" at bounding box center [867, 216] width 64 height 20
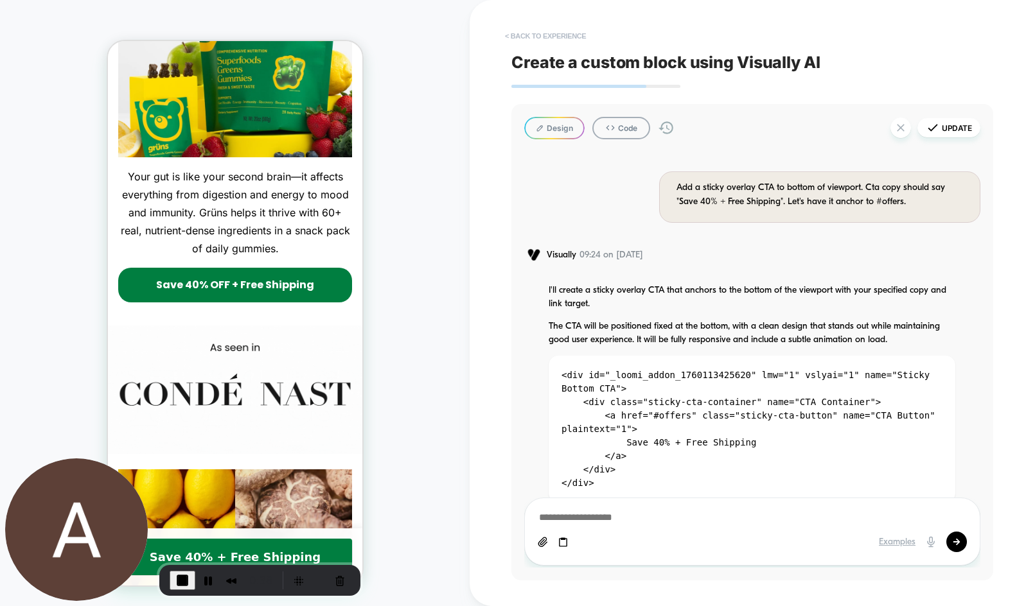
click at [560, 32] on button "< Back to experience" at bounding box center [545, 36] width 94 height 21
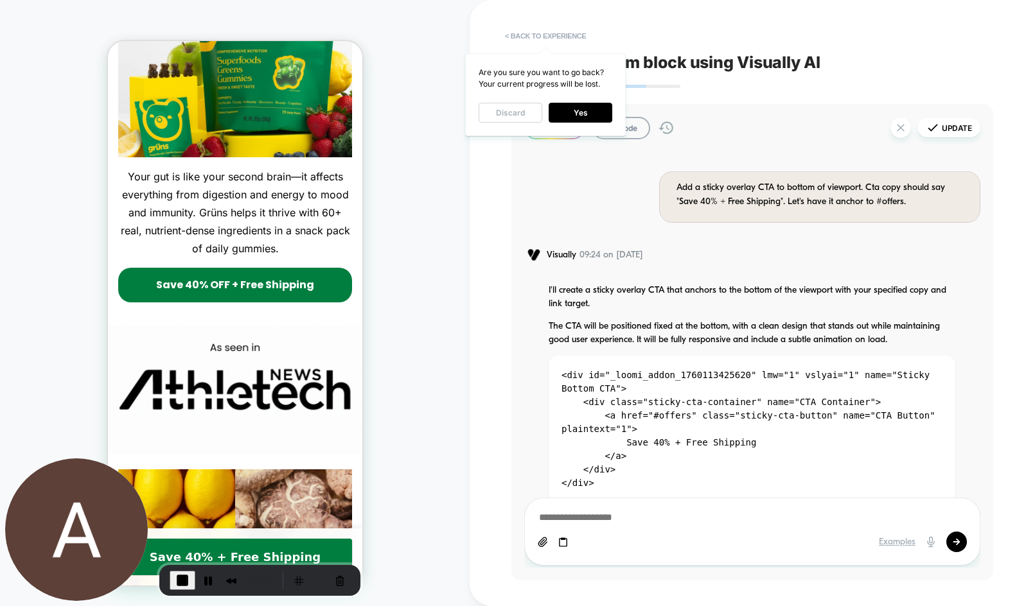
click at [523, 116] on button "Discard" at bounding box center [510, 113] width 64 height 20
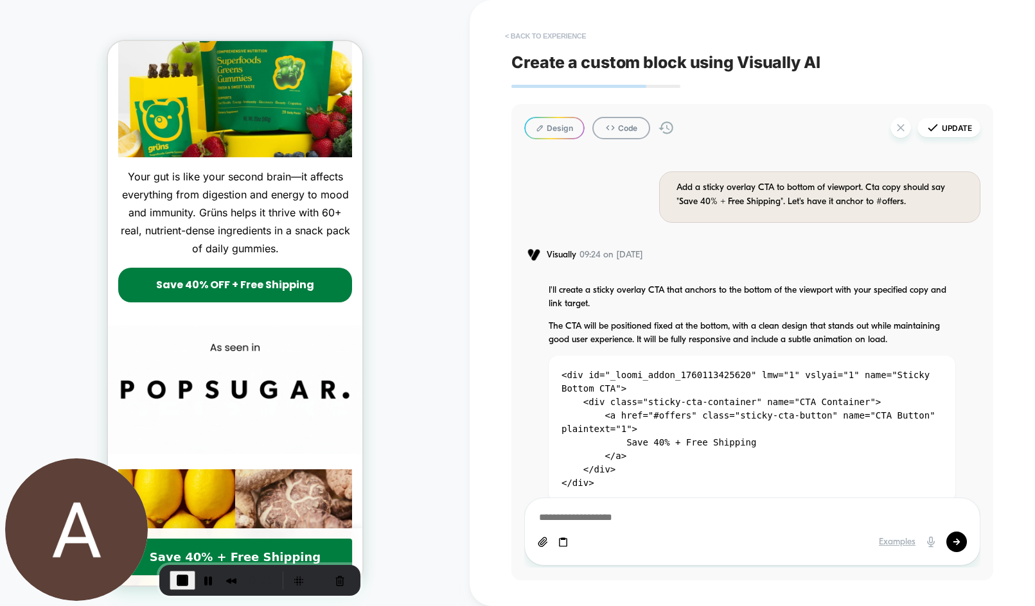
click at [549, 34] on button "< Back to experience" at bounding box center [545, 36] width 94 height 21
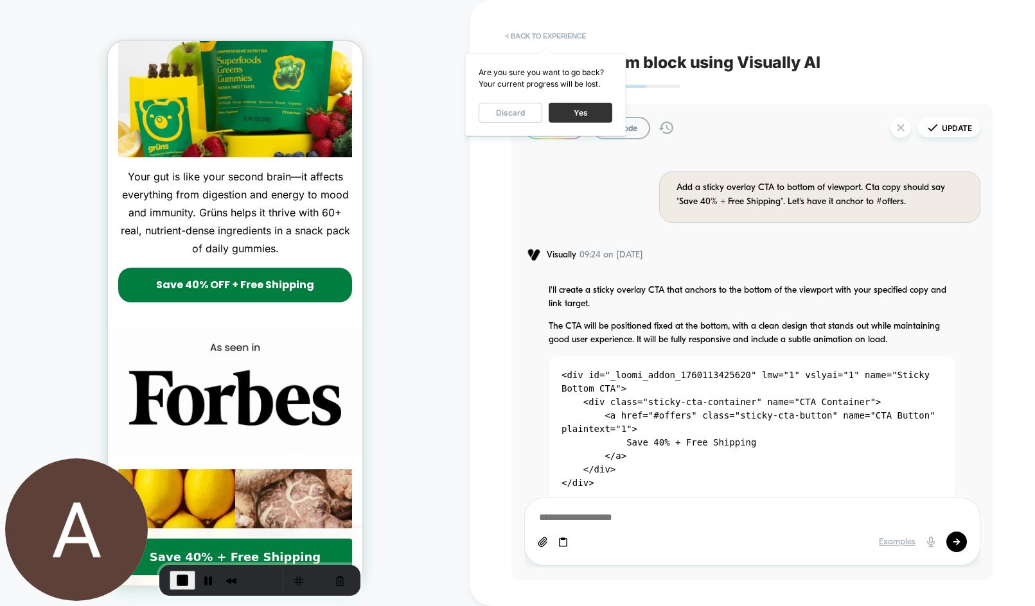
click at [573, 112] on button "Yes" at bounding box center [581, 113] width 64 height 20
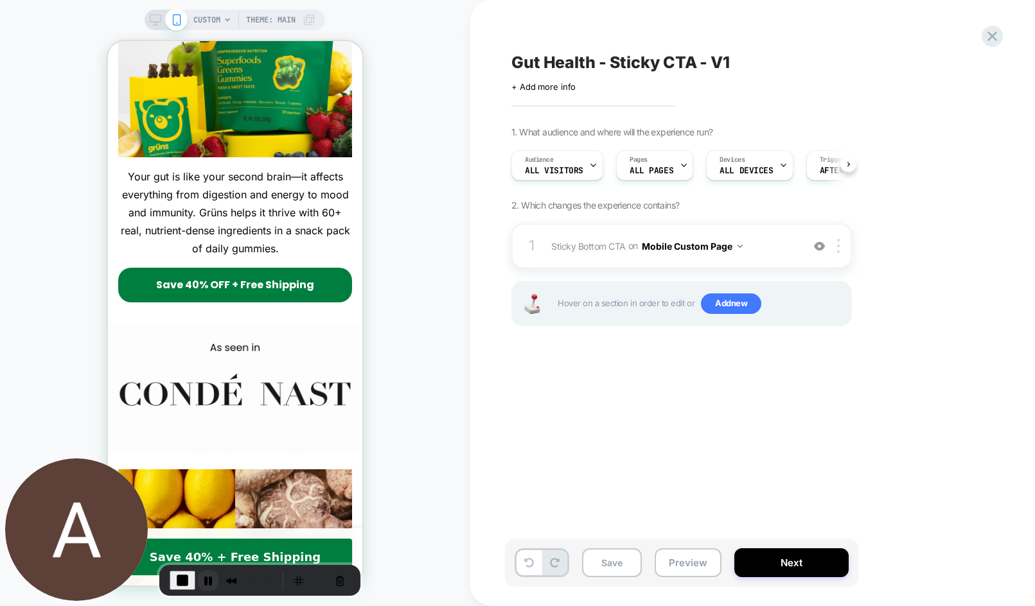
scroll to position [0, 1]
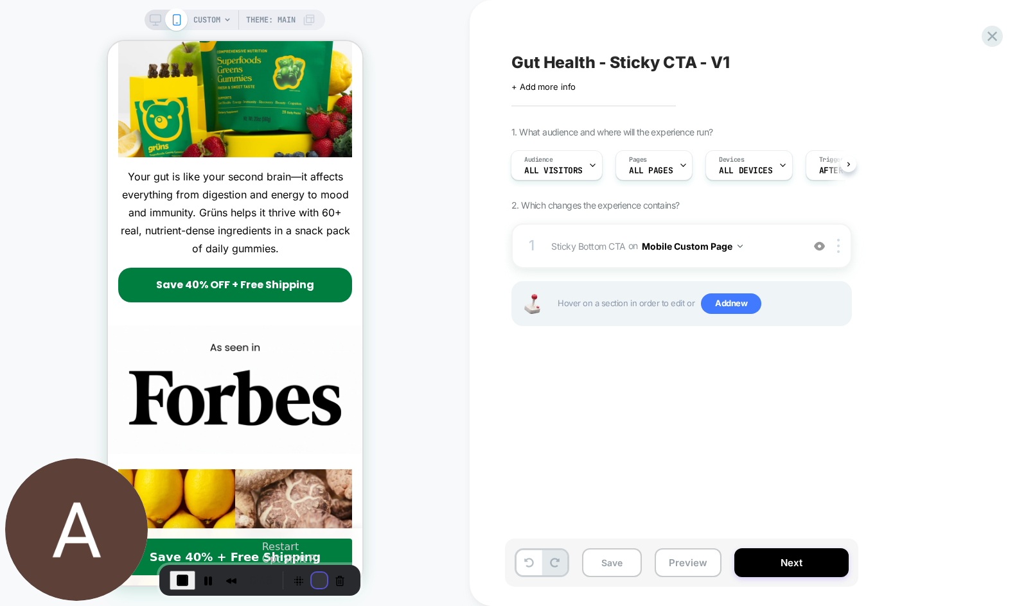
click at [316, 580] on button "Restart Recording" at bounding box center [319, 580] width 15 height 15
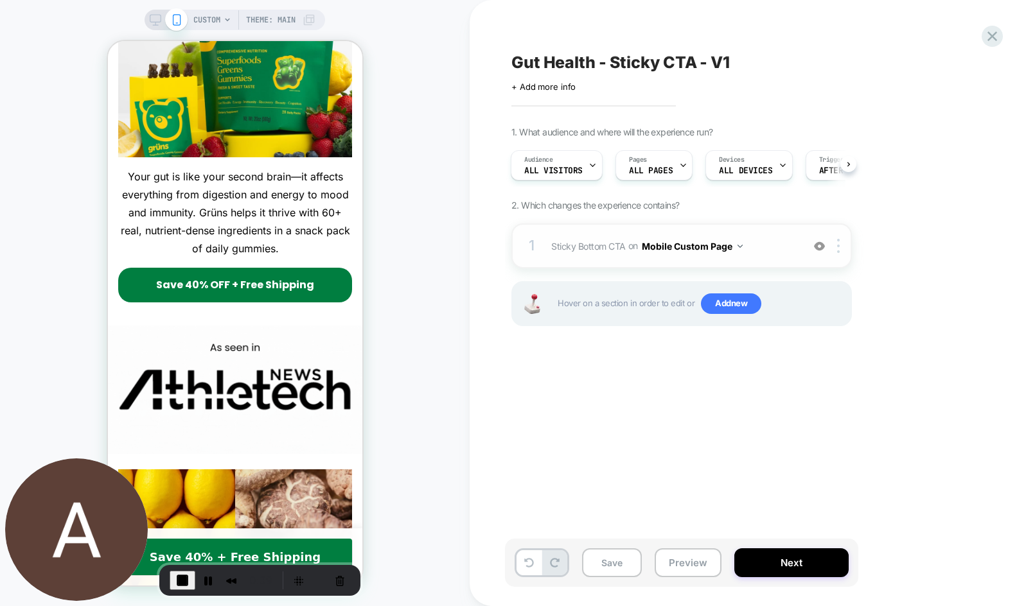
click at [782, 233] on div "1 Sticky Bottom CTA Adding AI Generated Block AFTER .r-tkq42d > div:nth-child(3…" at bounding box center [681, 246] width 340 height 45
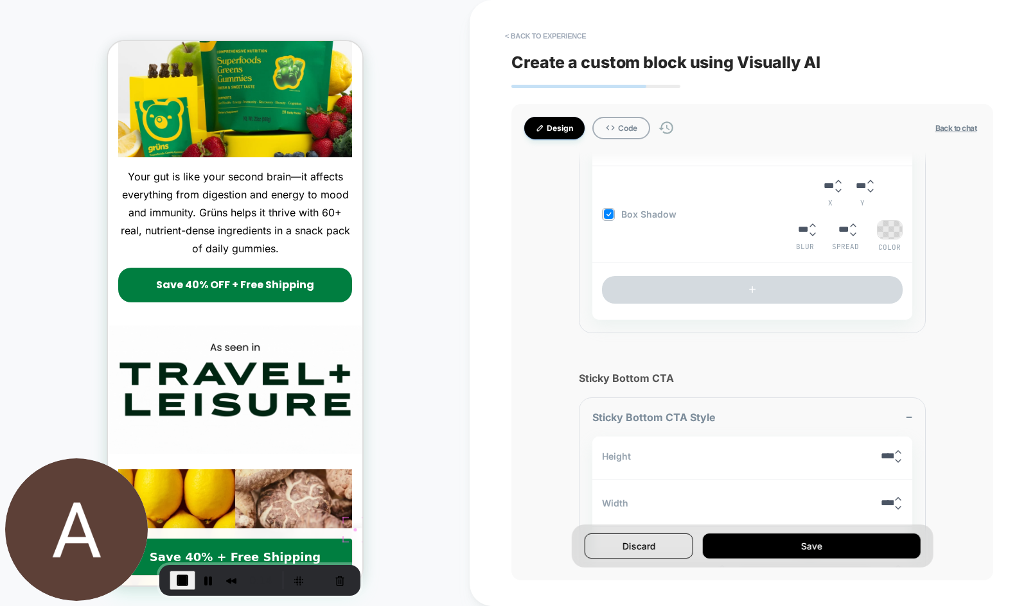
scroll to position [1181, 0]
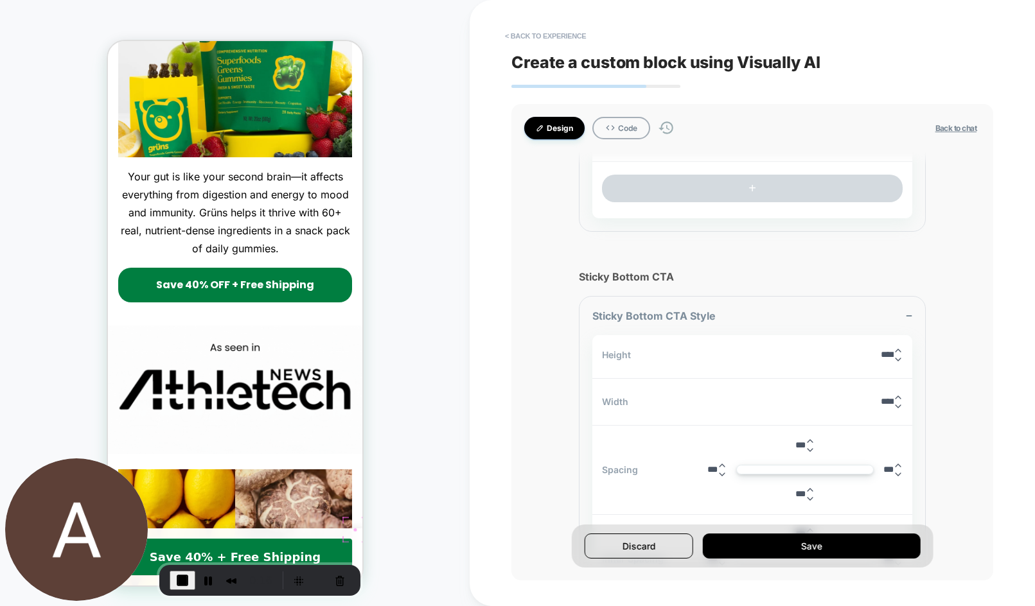
click at [570, 286] on div "Design Code Back to chat Add a sticky overlay CTA to bottom of viewport. Cta co…" at bounding box center [752, 342] width 482 height 477
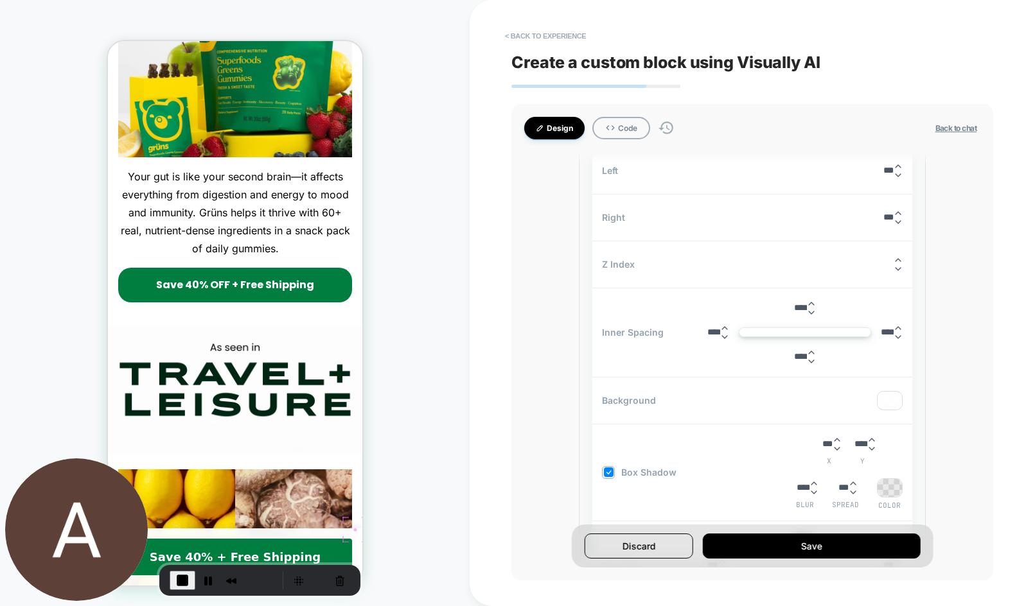
scroll to position [1906, 0]
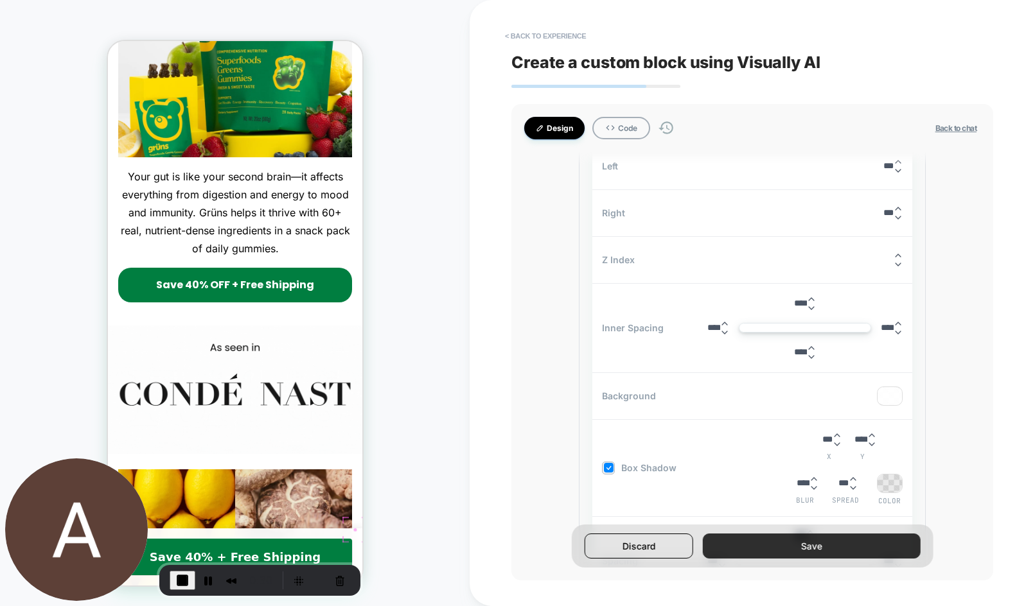
click at [789, 549] on button "Save" at bounding box center [811, 546] width 217 height 25
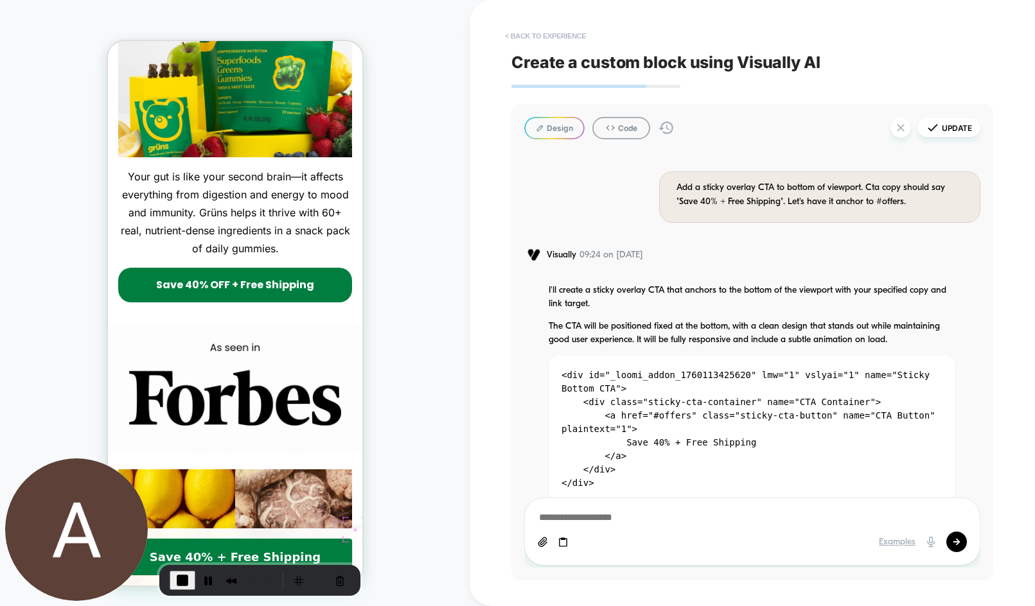
click at [535, 31] on button "< Back to experience" at bounding box center [545, 36] width 94 height 21
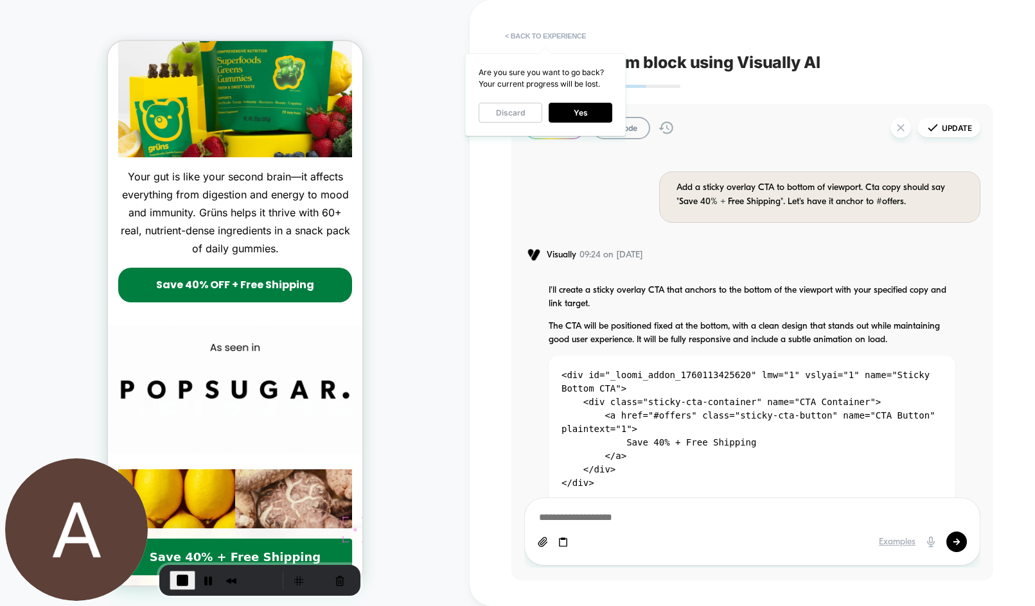
click at [651, 51] on div "< Back to experience Create a custom block using Visually AI Design Code Update…" at bounding box center [752, 303] width 482 height 606
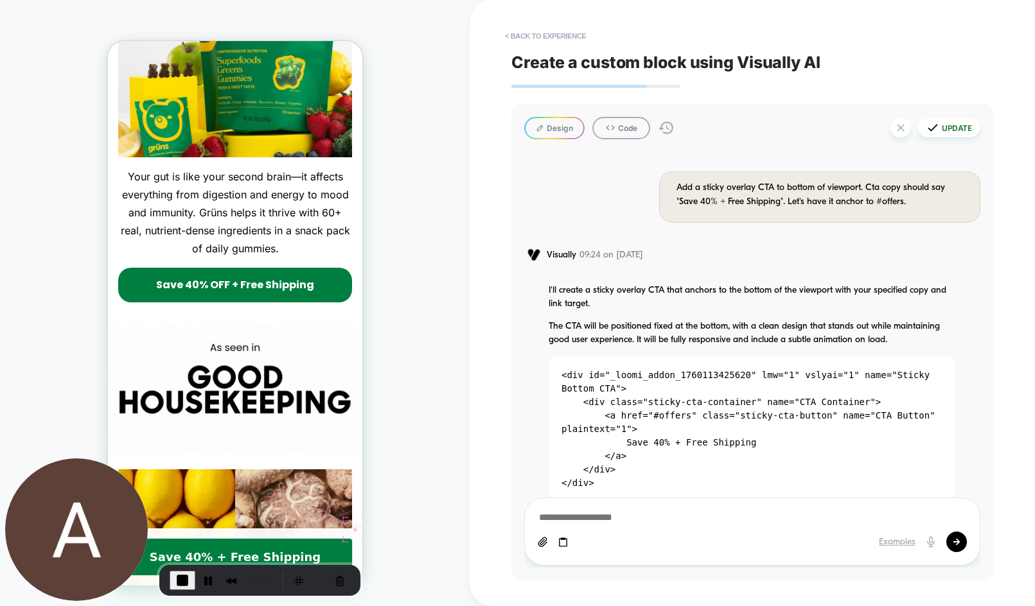
click at [962, 131] on button "Update" at bounding box center [948, 127] width 63 height 19
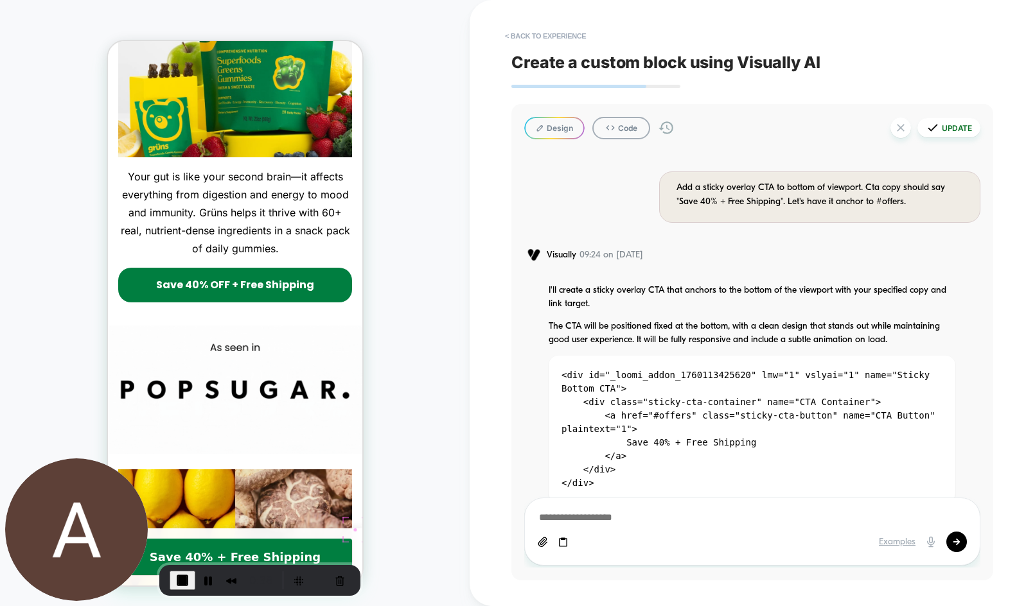
type textarea "*"
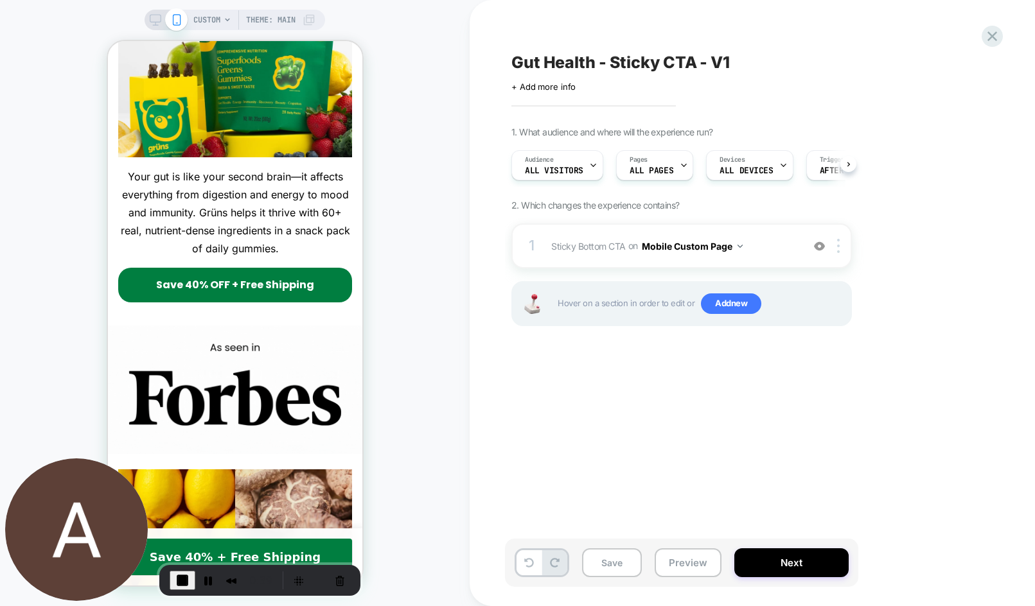
scroll to position [0, 1]
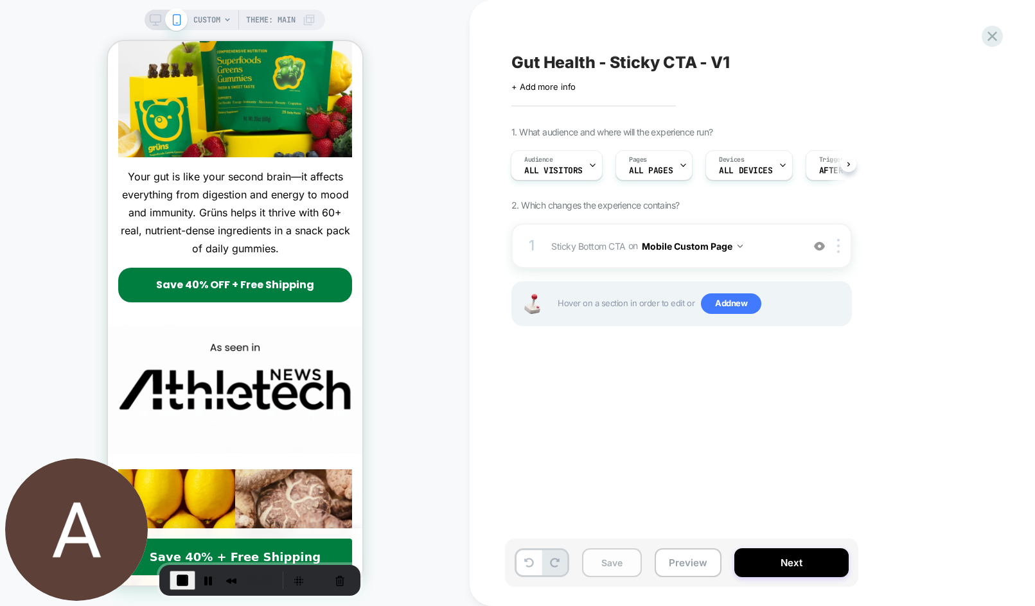
click at [618, 565] on button "Save" at bounding box center [612, 563] width 60 height 29
click at [179, 582] on span "End Recording" at bounding box center [182, 580] width 15 height 15
